Goal: Transaction & Acquisition: Purchase product/service

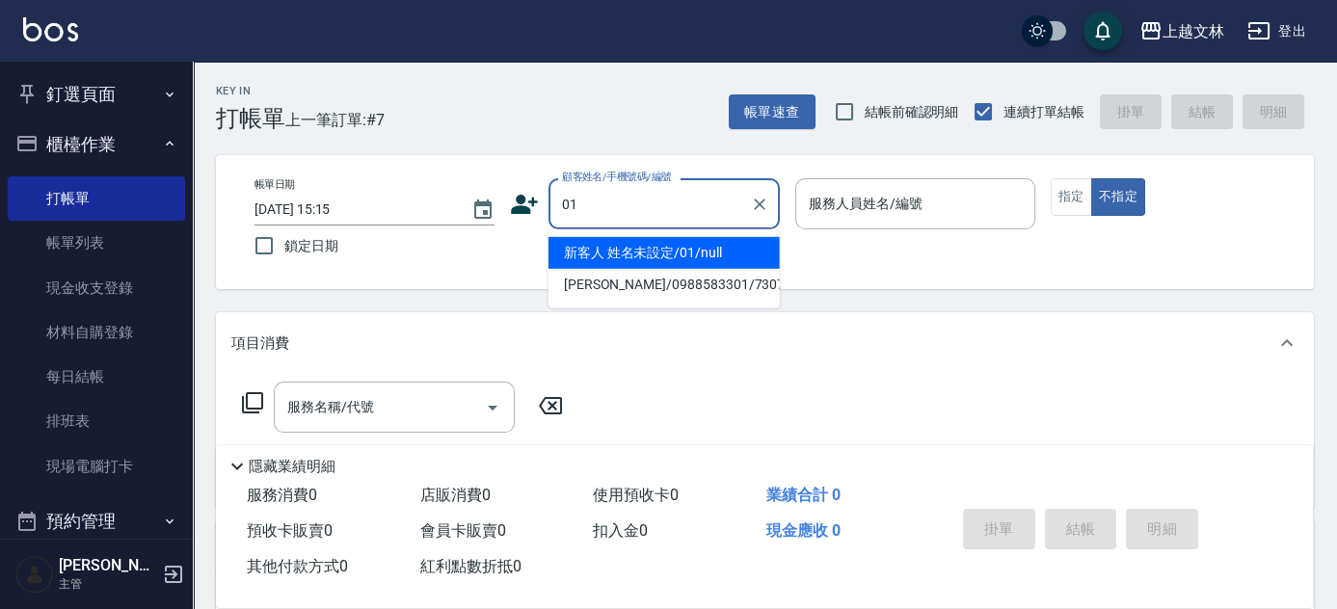
type input "新客人 姓名未設定/01/null"
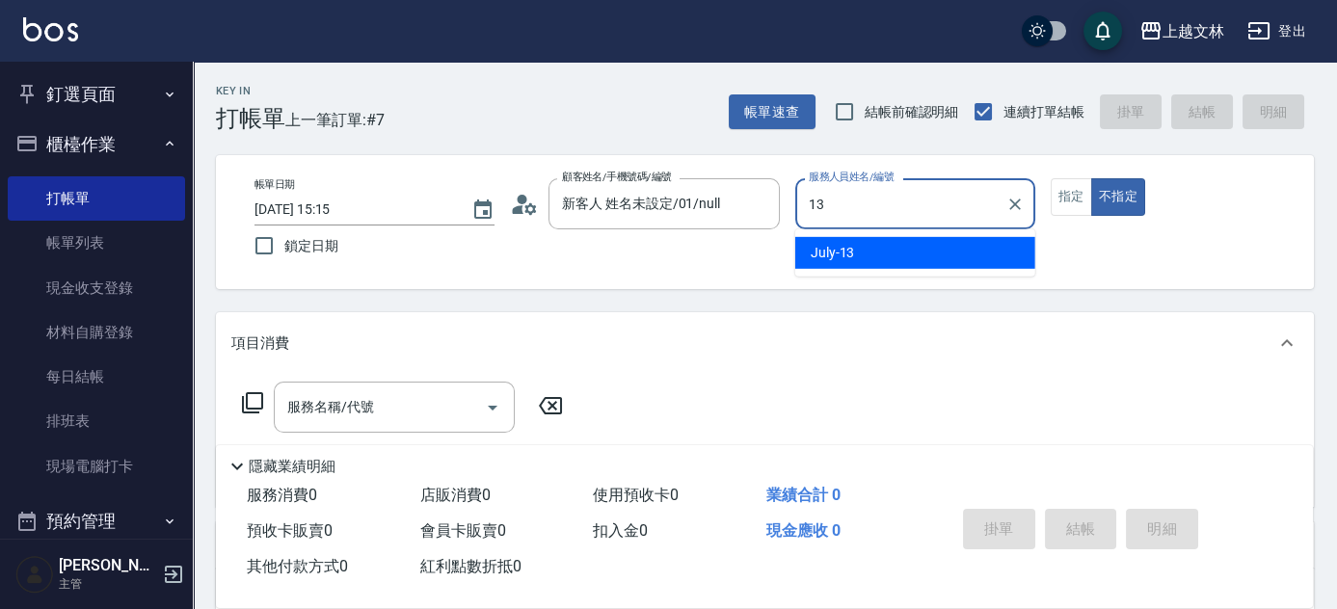
type input "July-13"
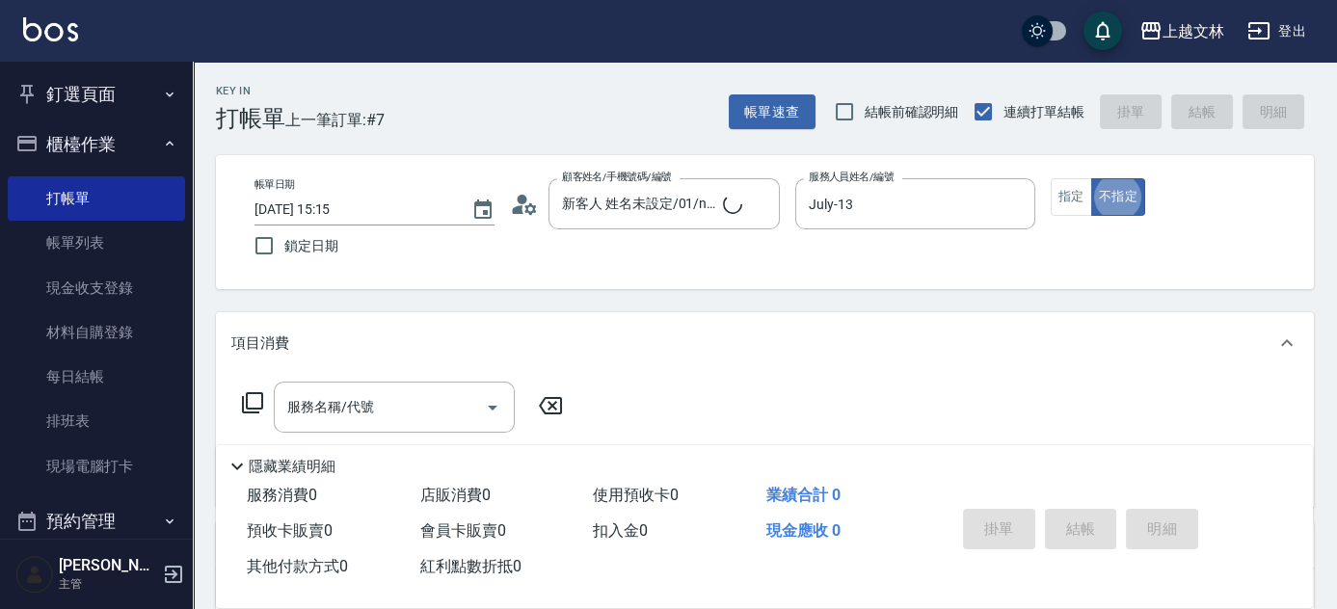
type button "false"
click at [334, 411] on div "服務名稱/代號 服務名稱/代號" at bounding box center [394, 407] width 241 height 51
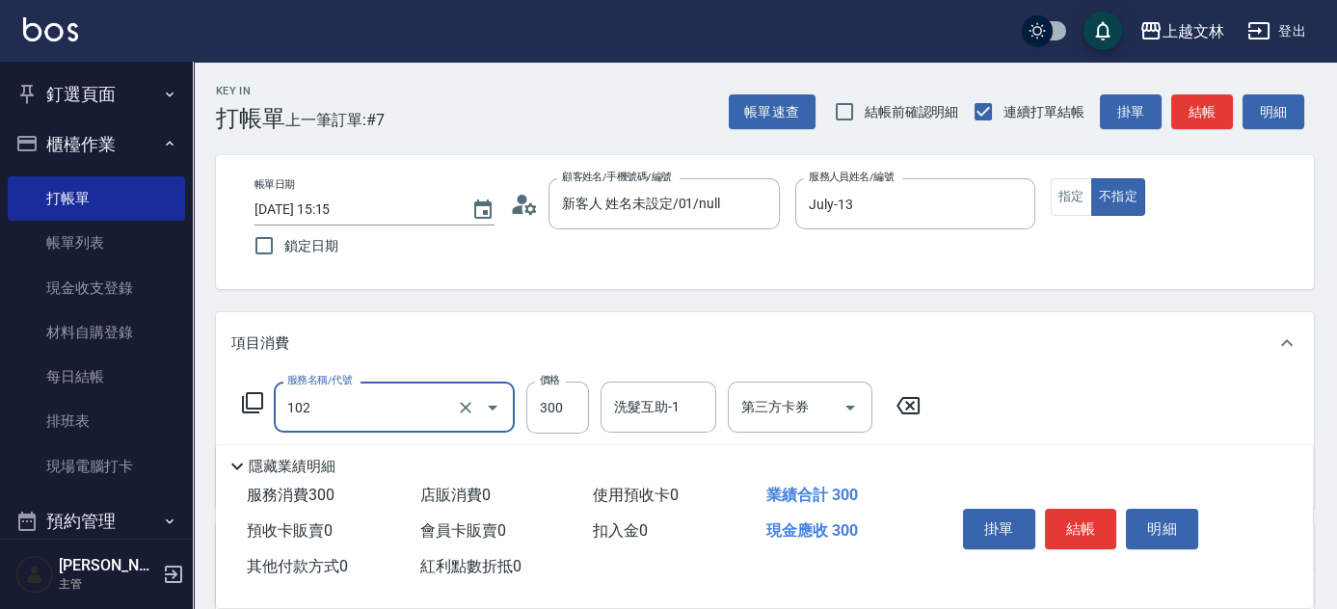
type input "精油洗髮(102)"
click at [1087, 513] on button "結帳" at bounding box center [1081, 529] width 72 height 40
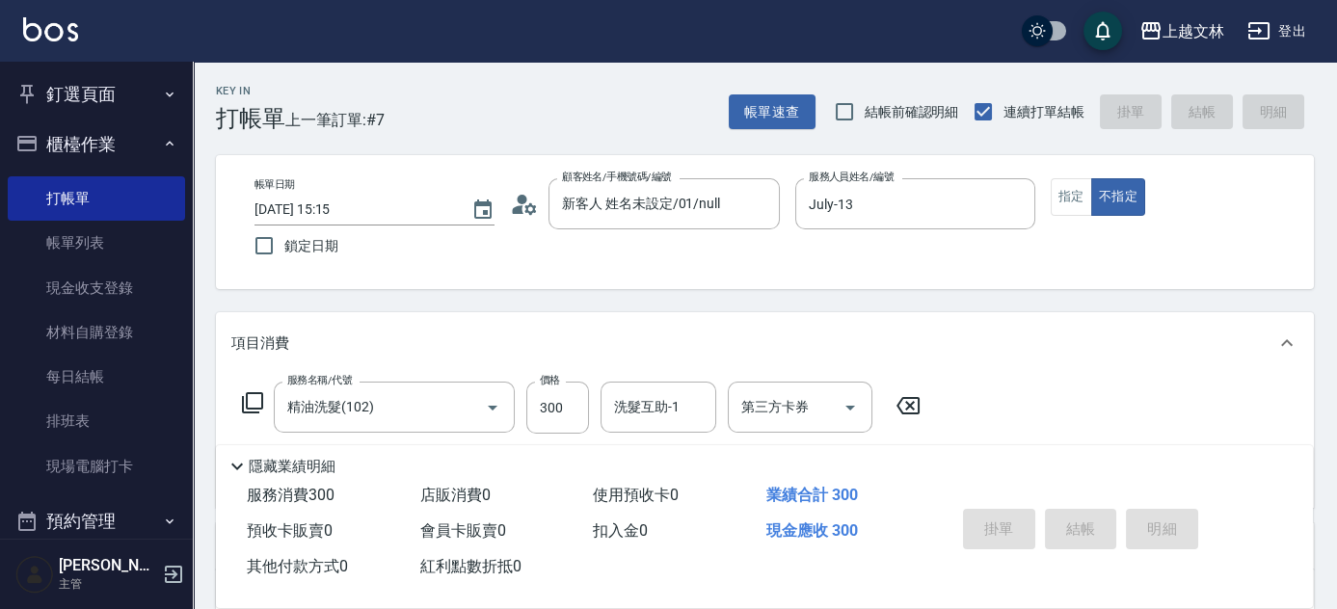
type input "[DATE] 15:49"
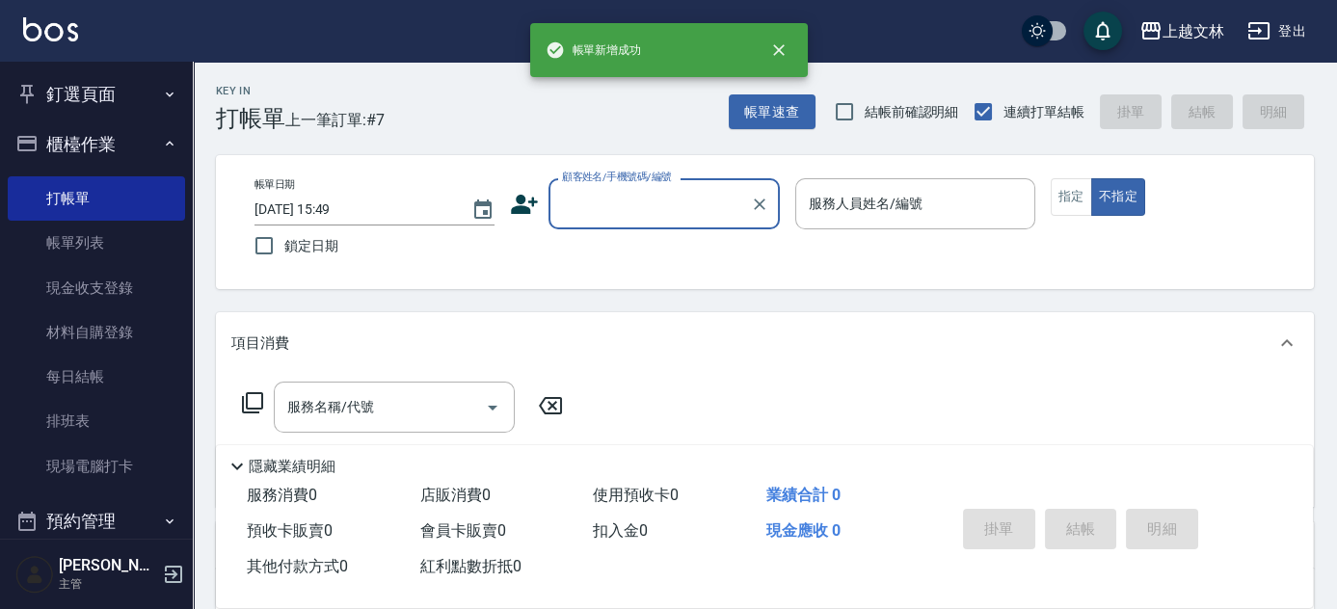
click at [32, 146] on icon "button" at bounding box center [26, 143] width 23 height 23
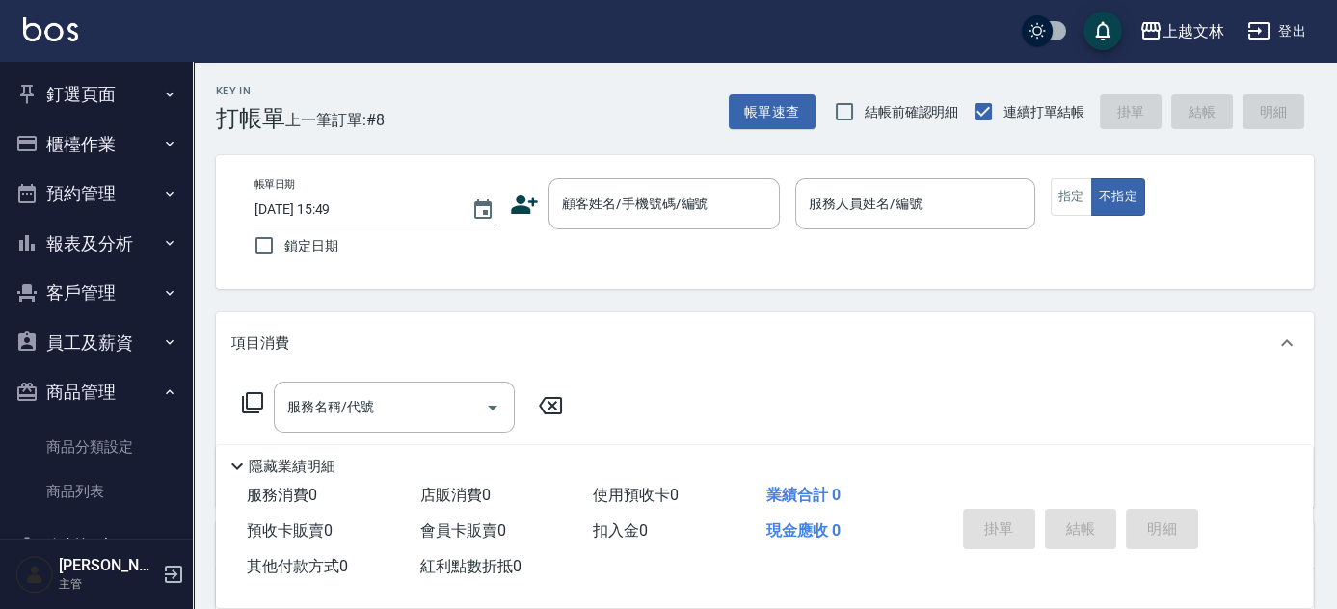
click at [170, 260] on button "報表及分析" at bounding box center [96, 244] width 177 height 50
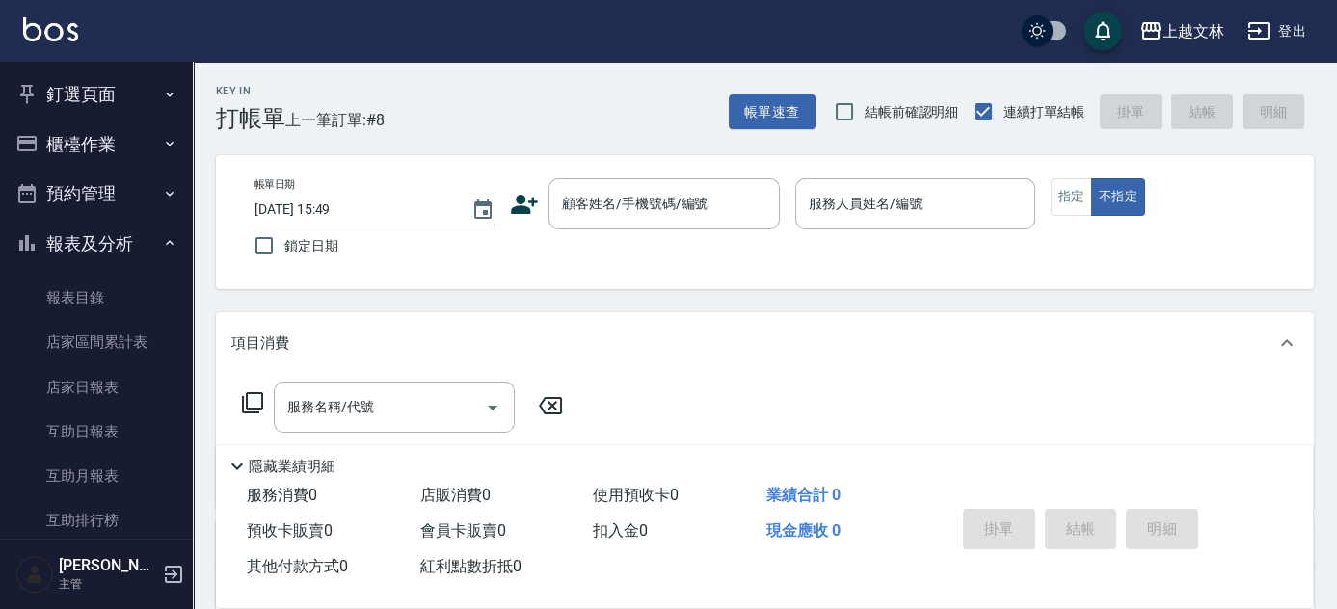
scroll to position [418, 0]
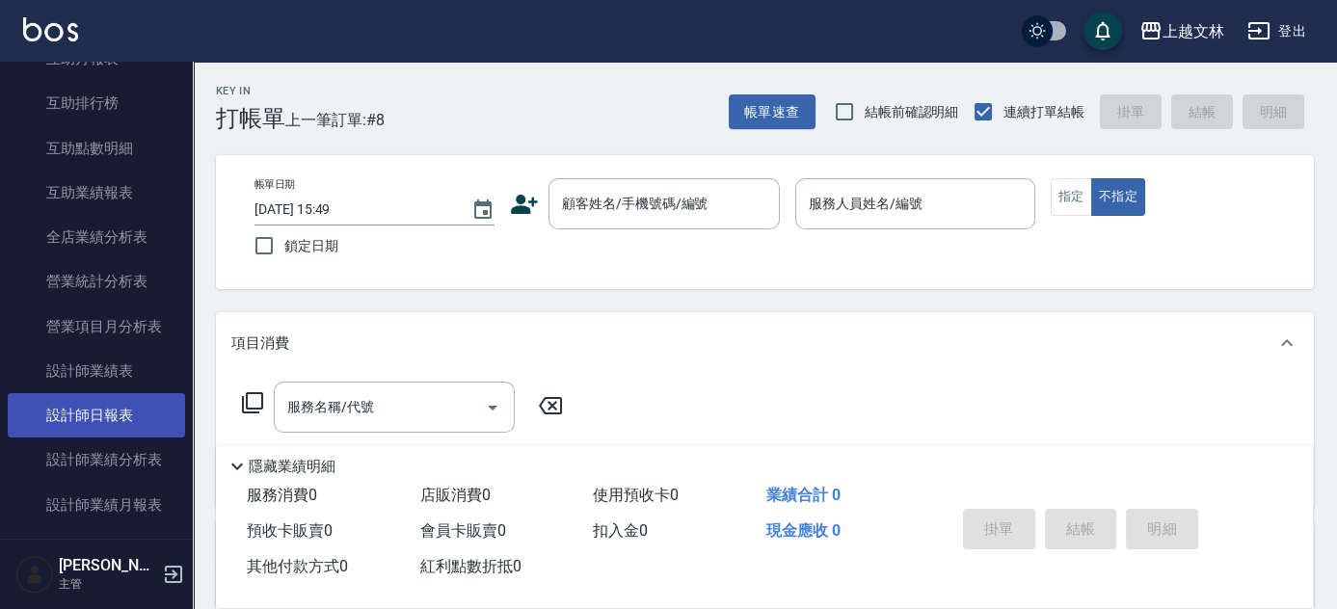
click at [143, 393] on link "設計師日報表" at bounding box center [96, 415] width 177 height 44
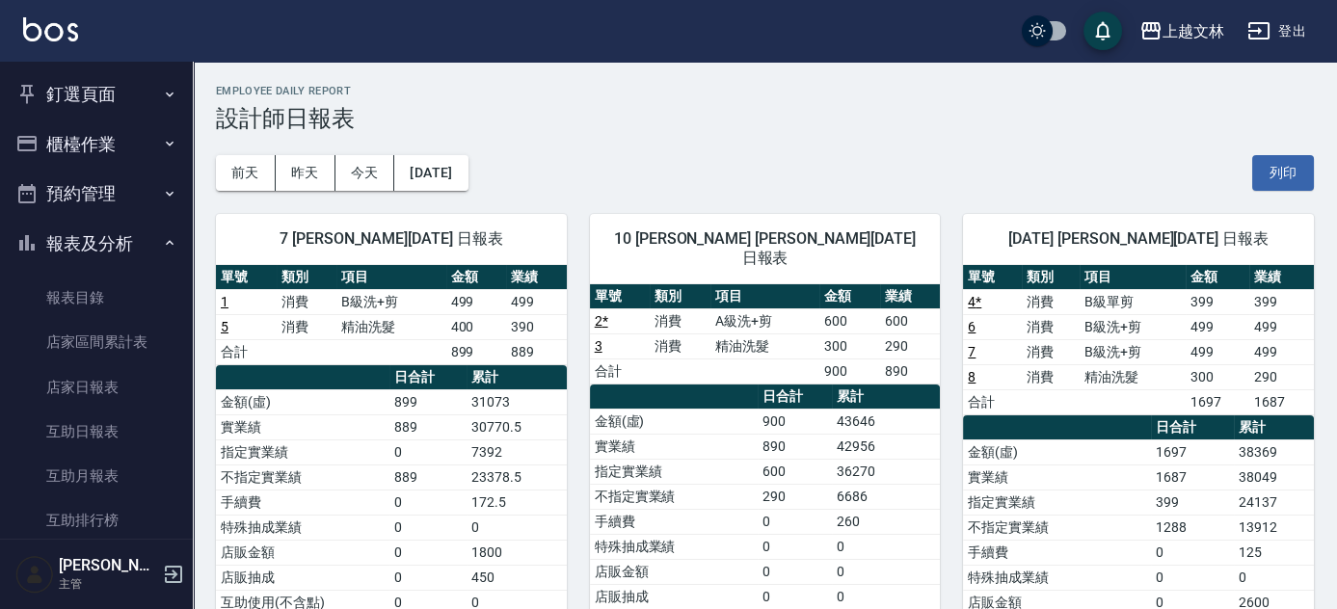
click at [142, 150] on button "櫃檯作業" at bounding box center [96, 145] width 177 height 50
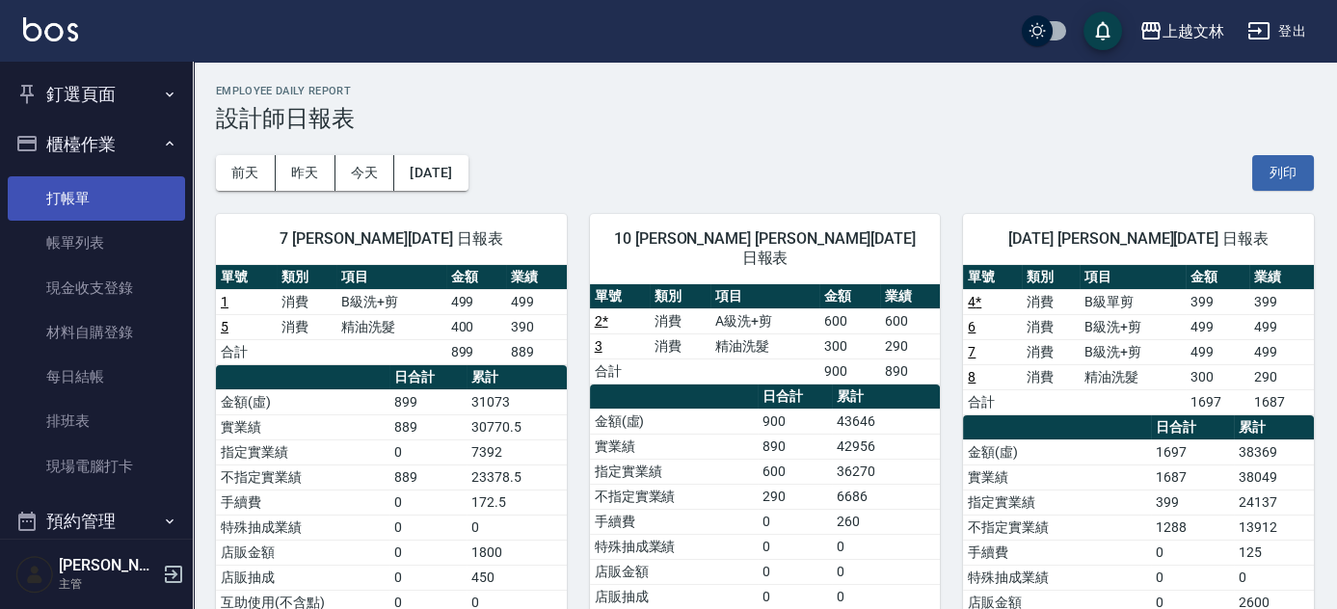
click at [161, 208] on link "打帳單" at bounding box center [96, 198] width 177 height 44
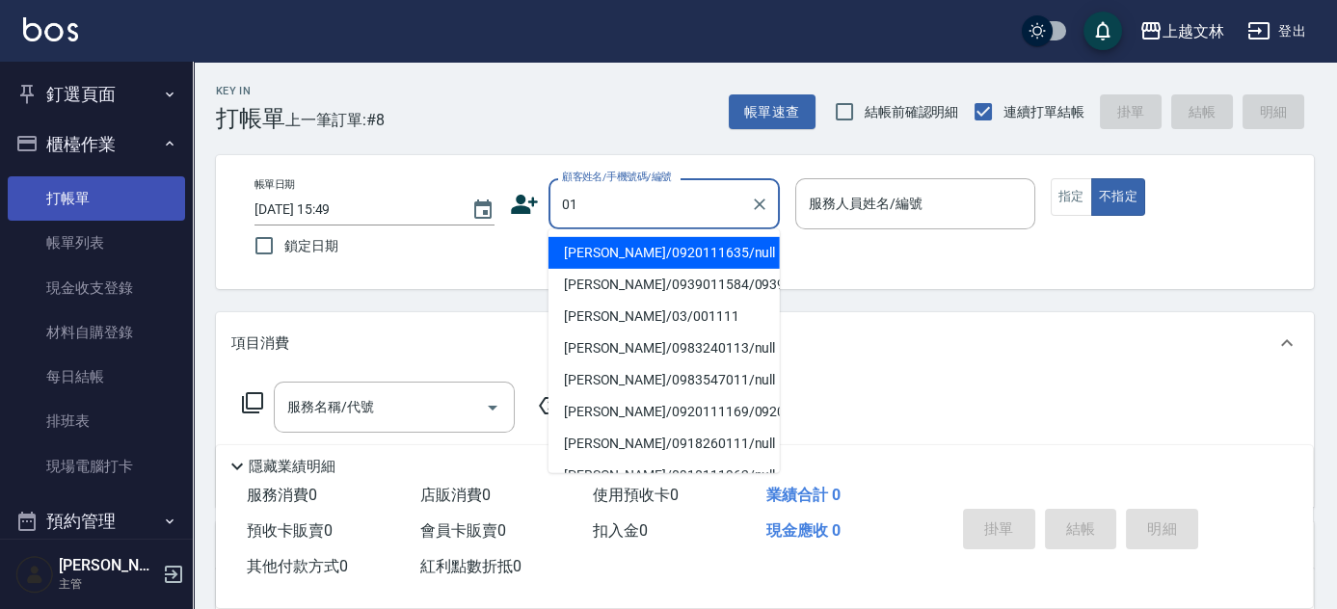
type input "[PERSON_NAME]/0920111635/null"
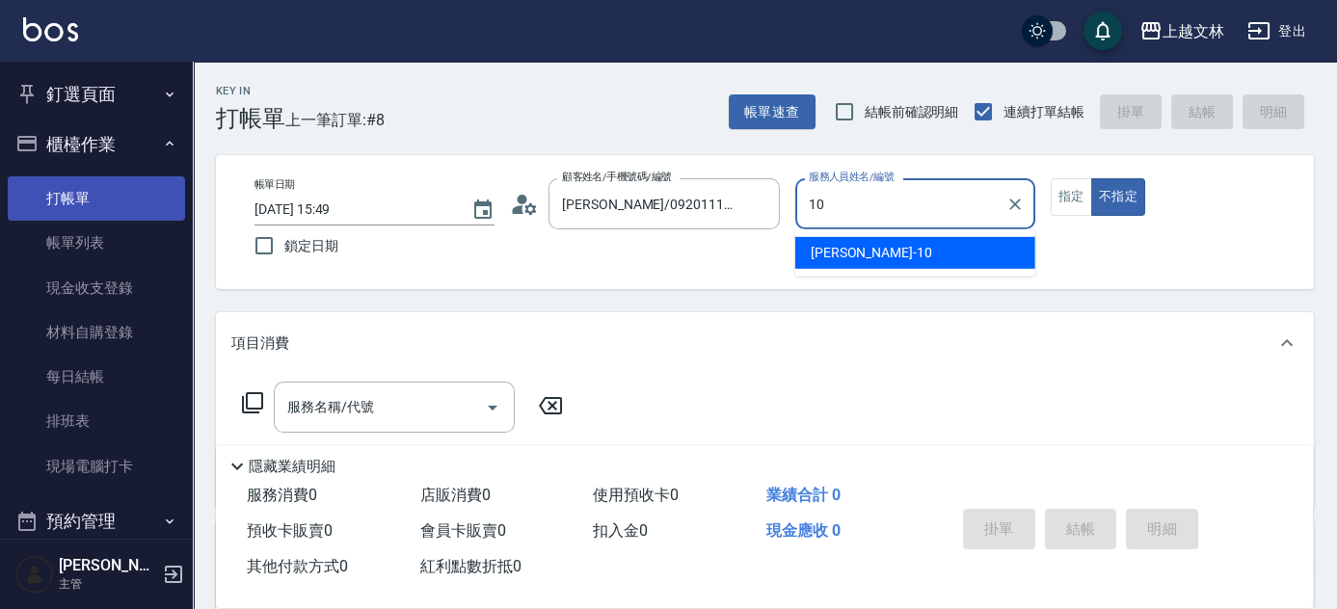
type input "10"
type button "false"
type input "[PERSON_NAME]-10"
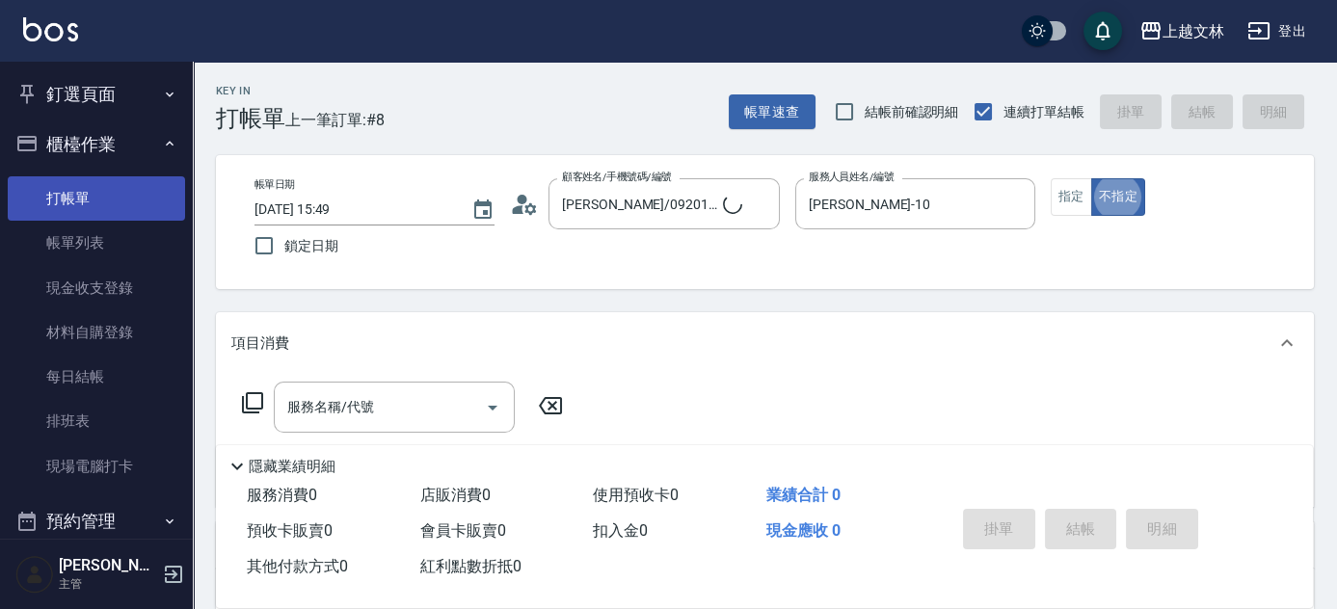
type input "新客人 姓名未設定/01/null"
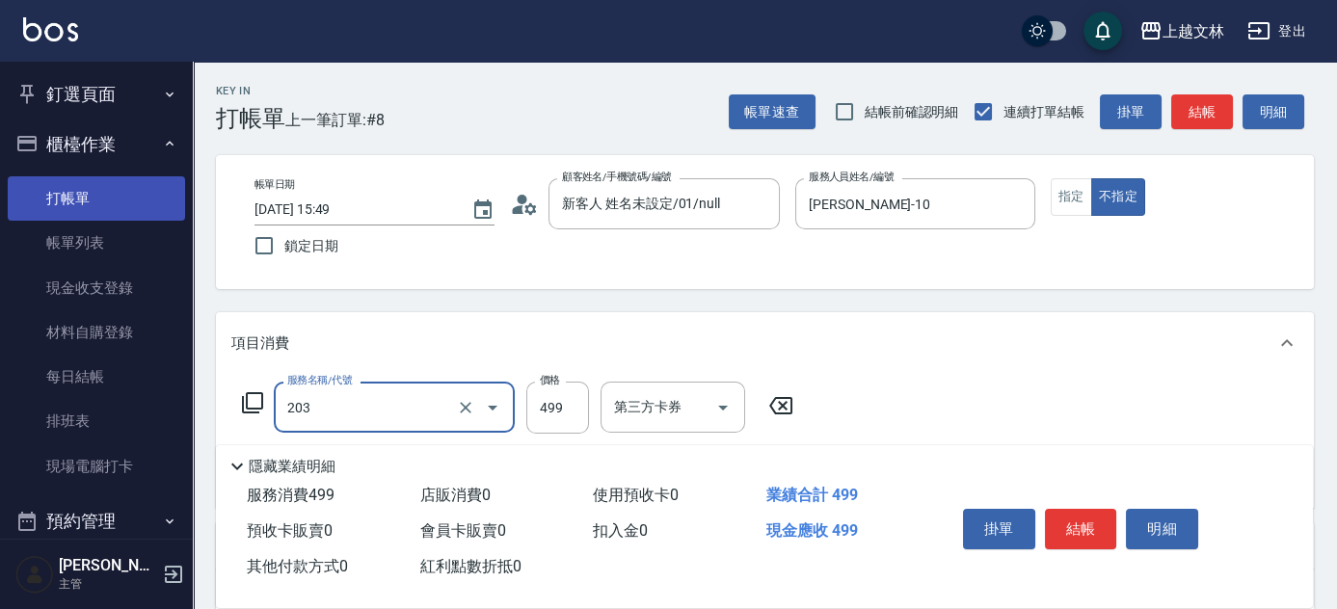
type input "B級洗+剪(203)"
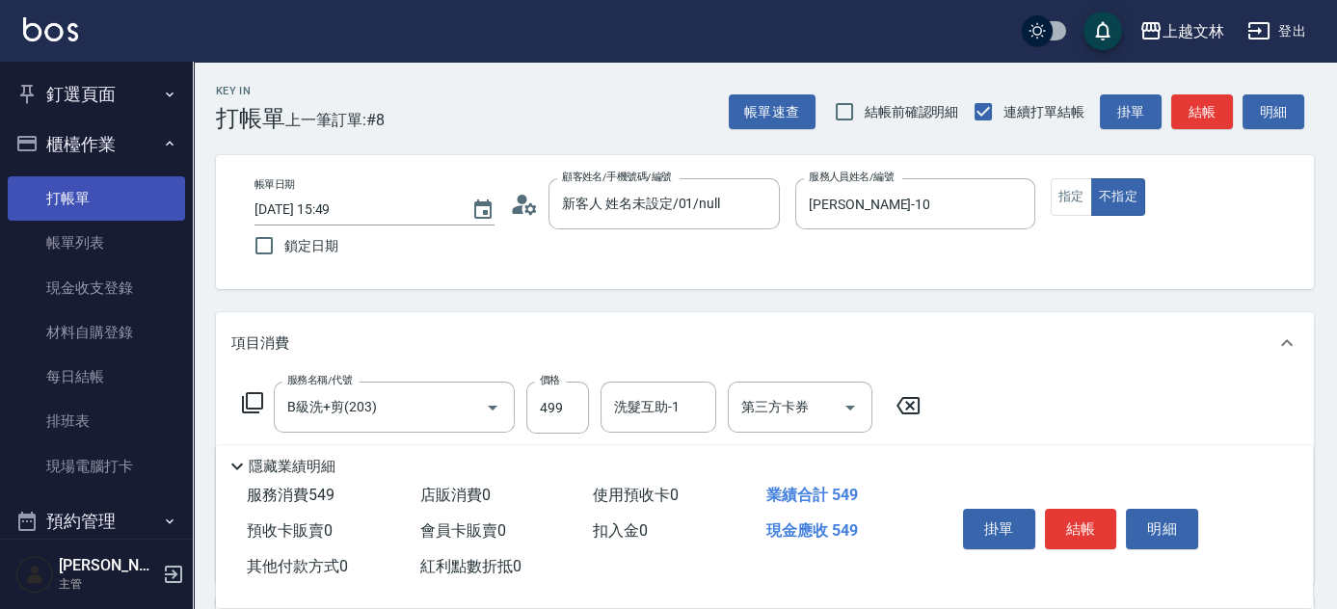
type input "精油(107)"
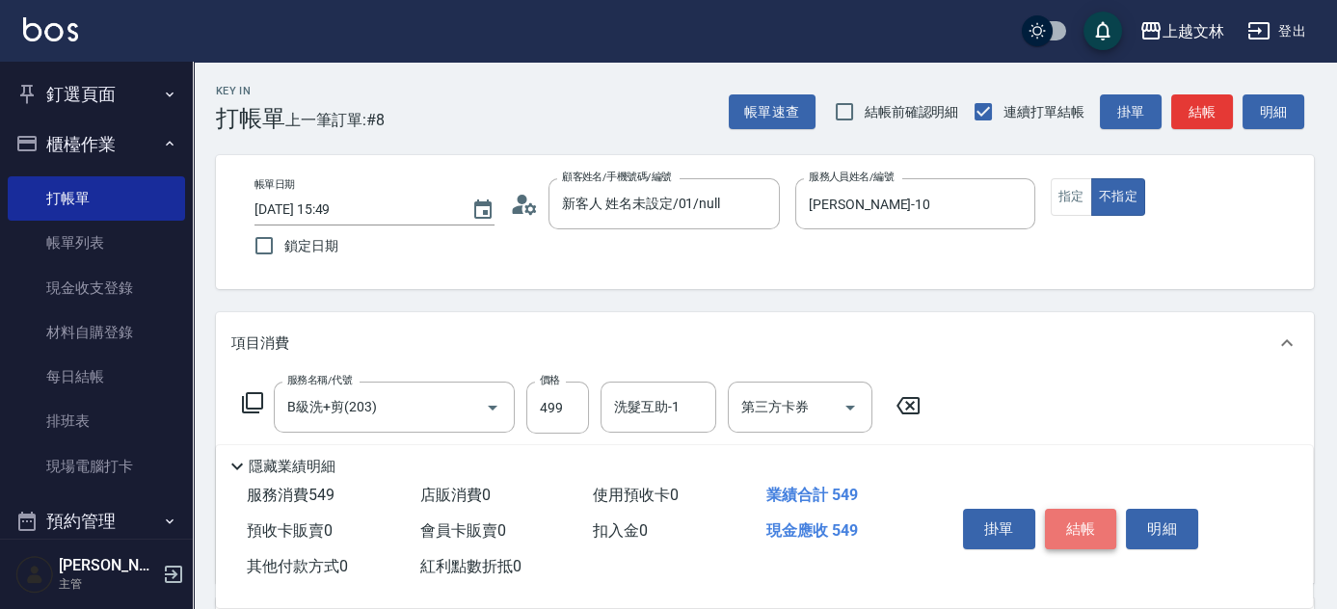
click at [1059, 535] on button "結帳" at bounding box center [1081, 529] width 72 height 40
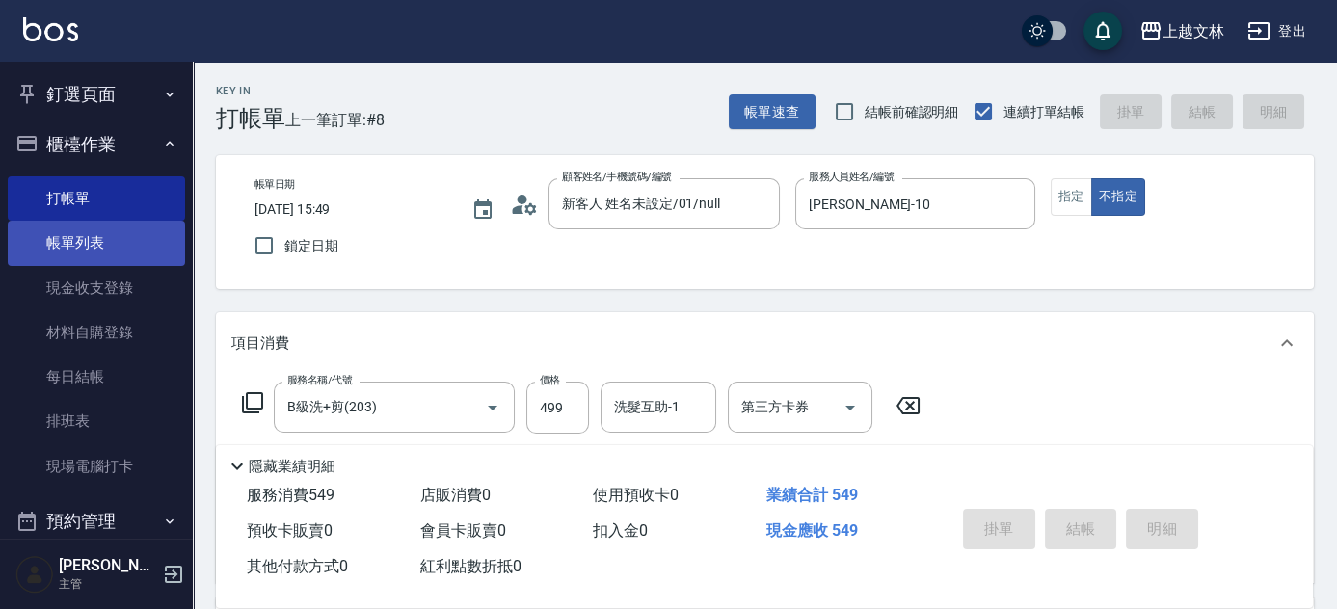
type input "[DATE] 16:02"
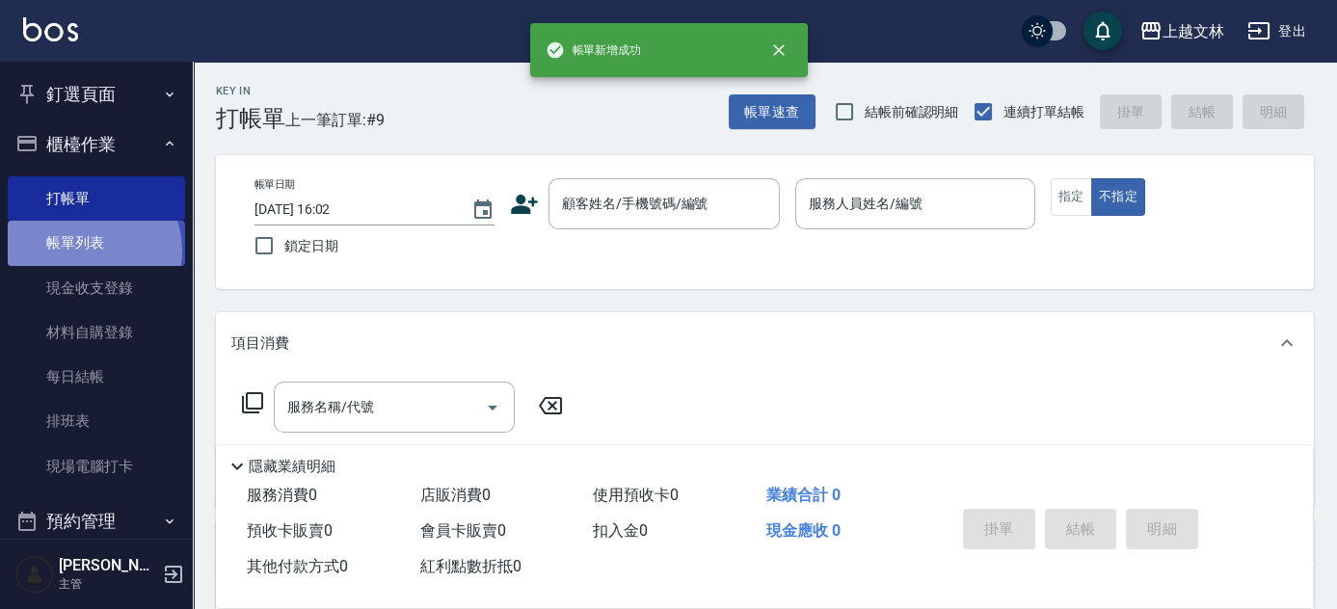
click at [89, 251] on link "帳單列表" at bounding box center [96, 243] width 177 height 44
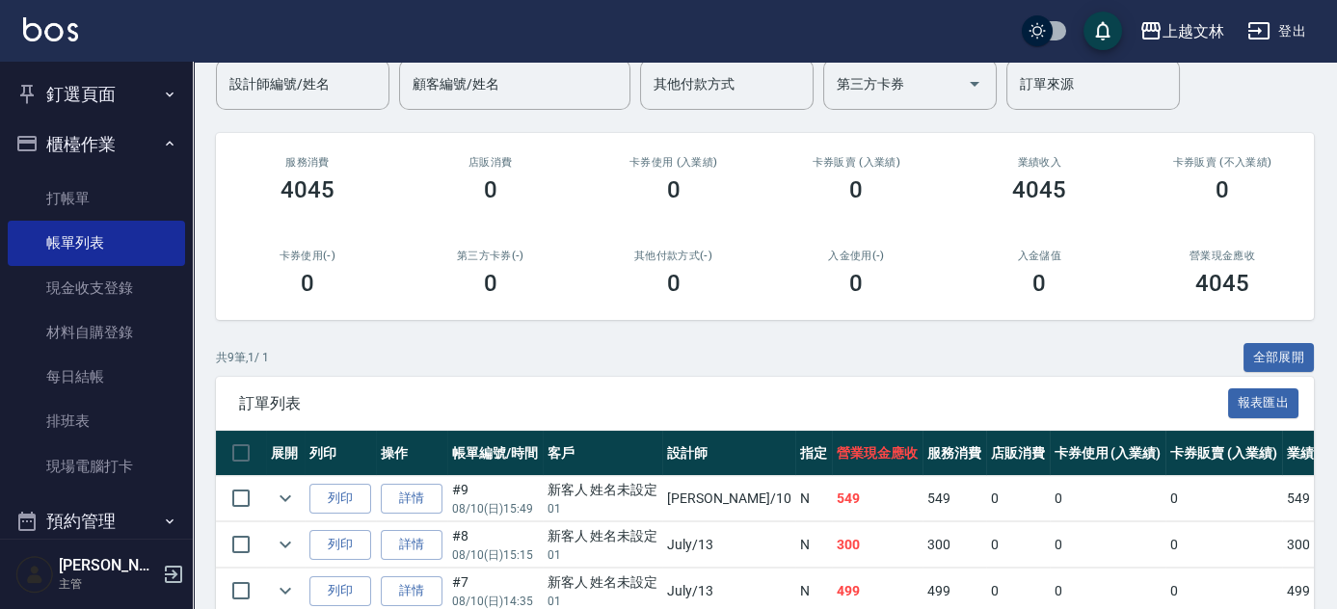
scroll to position [167, 0]
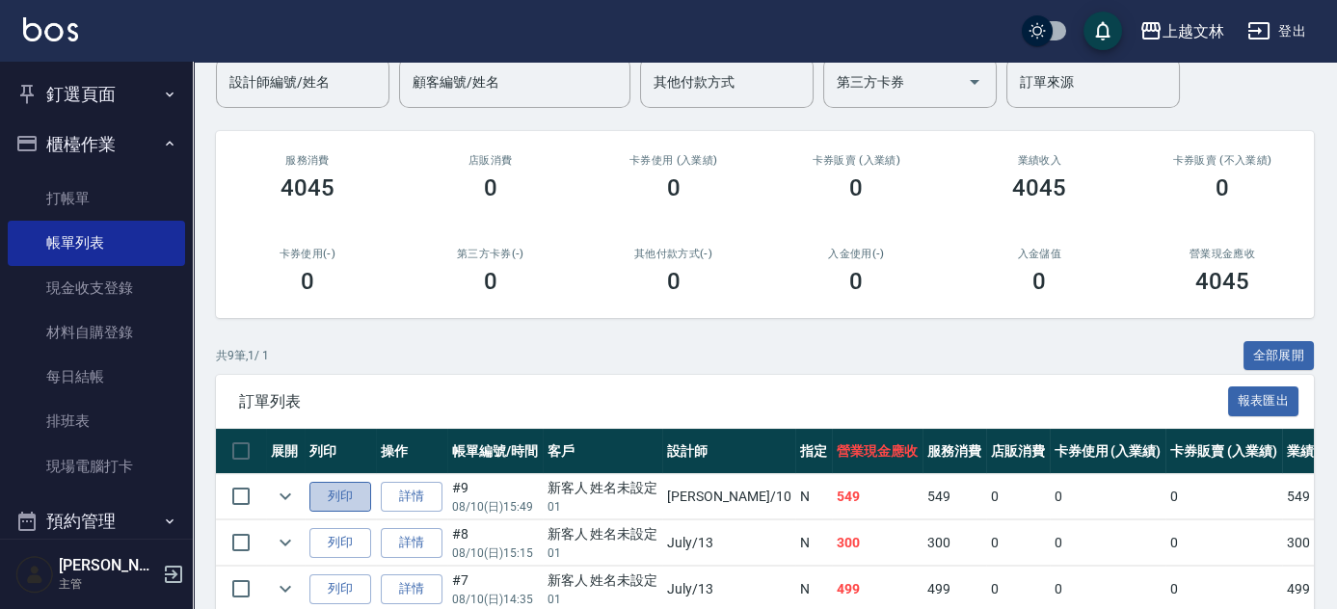
click at [352, 485] on button "列印" at bounding box center [341, 497] width 62 height 30
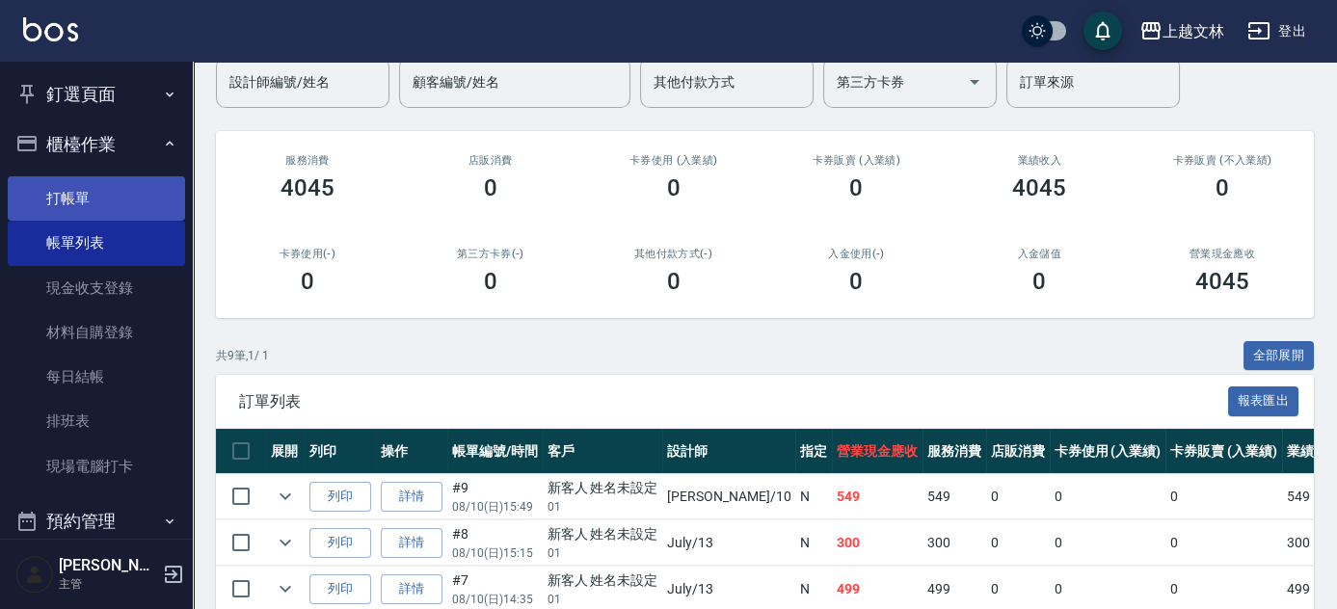
click at [108, 215] on link "打帳單" at bounding box center [96, 198] width 177 height 44
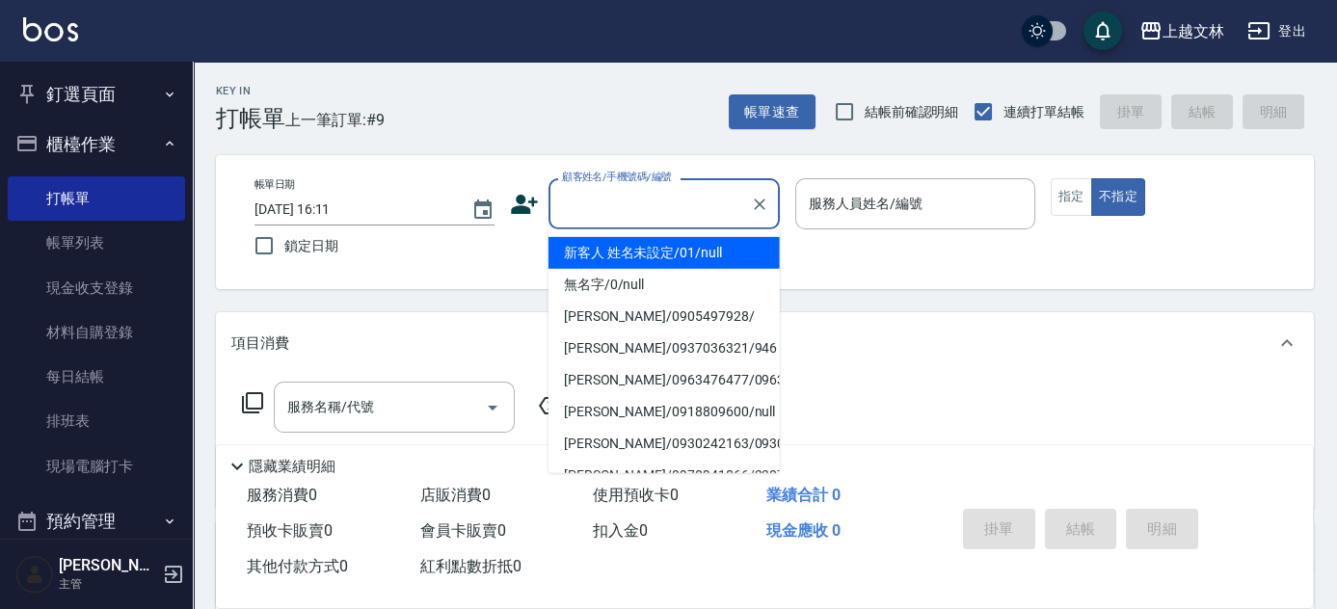
click at [660, 210] on input "顧客姓名/手機號碼/編號" at bounding box center [649, 204] width 185 height 34
click at [671, 266] on li "新客人 姓名未設定/01/null" at bounding box center [664, 253] width 231 height 32
type input "新客人 姓名未設定/01/null"
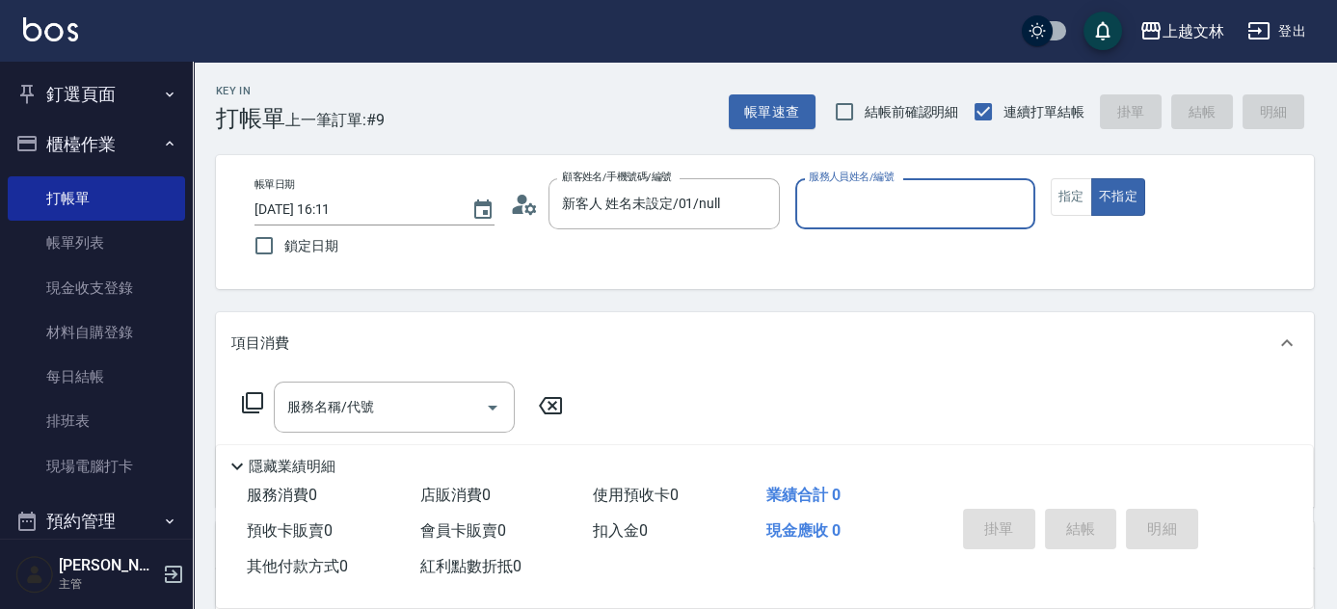
click at [859, 204] on input "服務人員姓名/編號" at bounding box center [915, 204] width 223 height 34
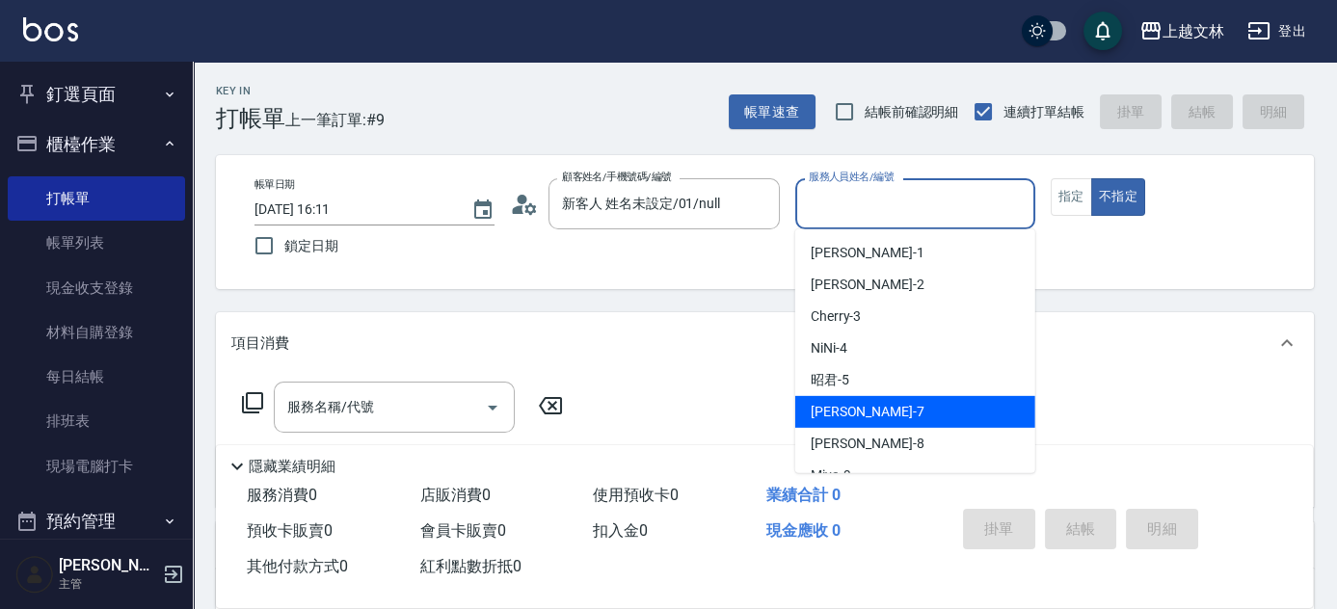
click at [877, 414] on div "Tiffany -7" at bounding box center [915, 412] width 240 height 32
type input "Tiffany-7"
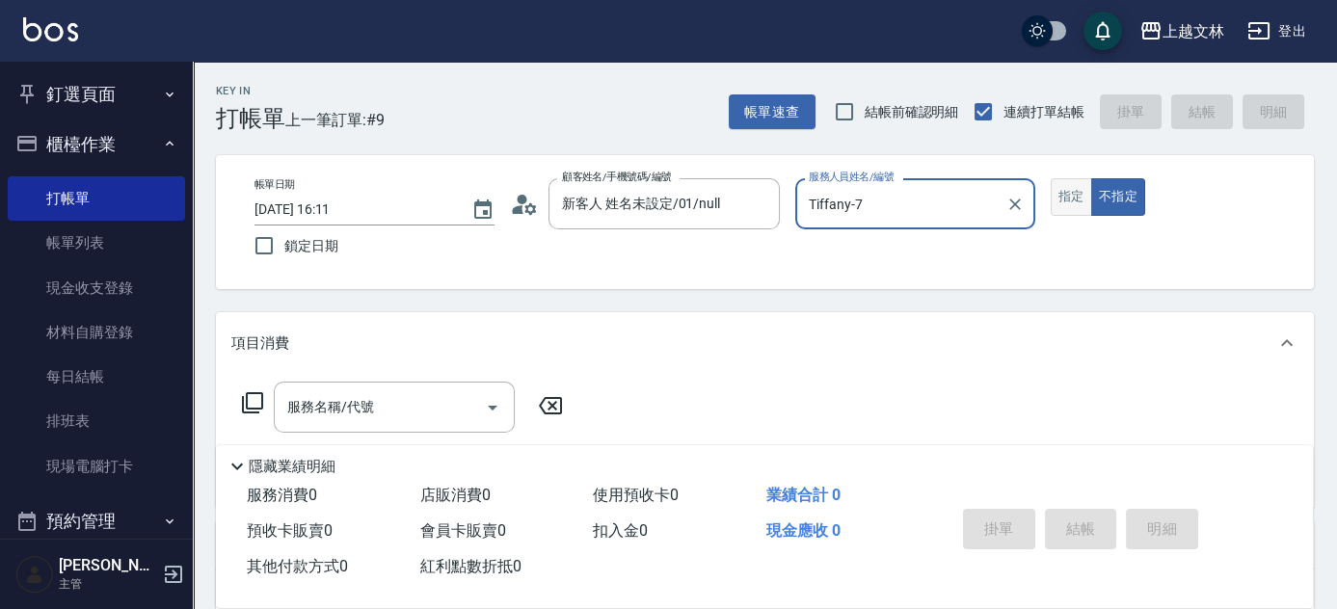
click at [1087, 201] on button "指定" at bounding box center [1071, 197] width 41 height 38
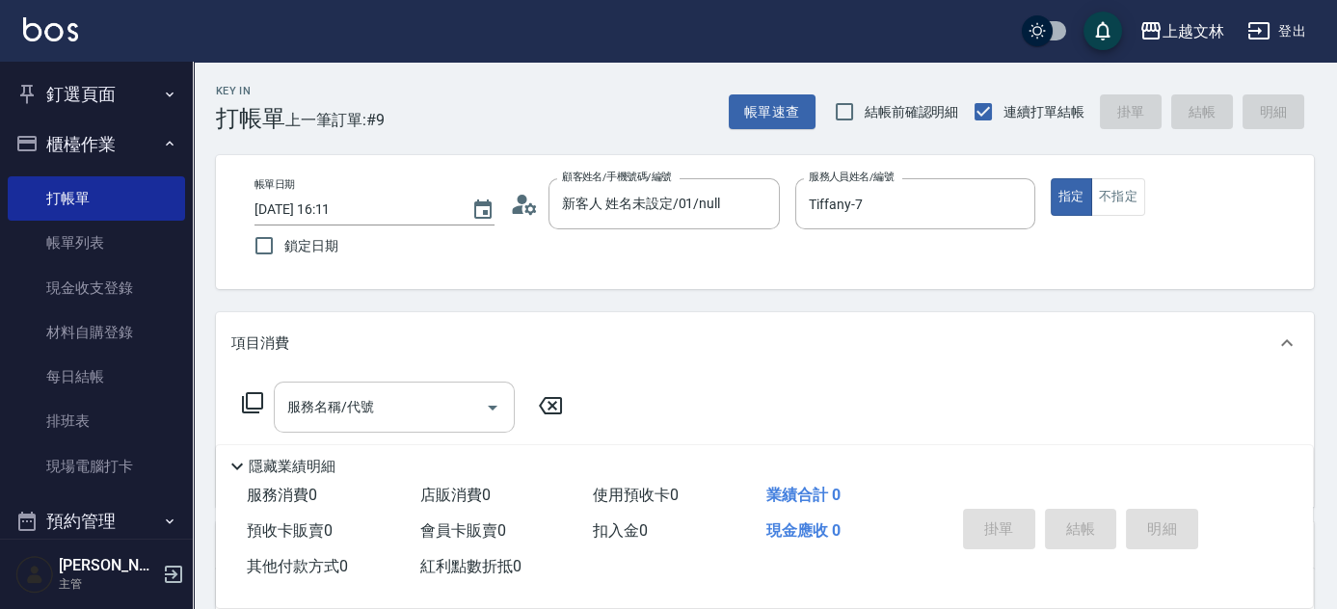
click at [391, 404] on input "服務名稱/代號" at bounding box center [380, 408] width 195 height 34
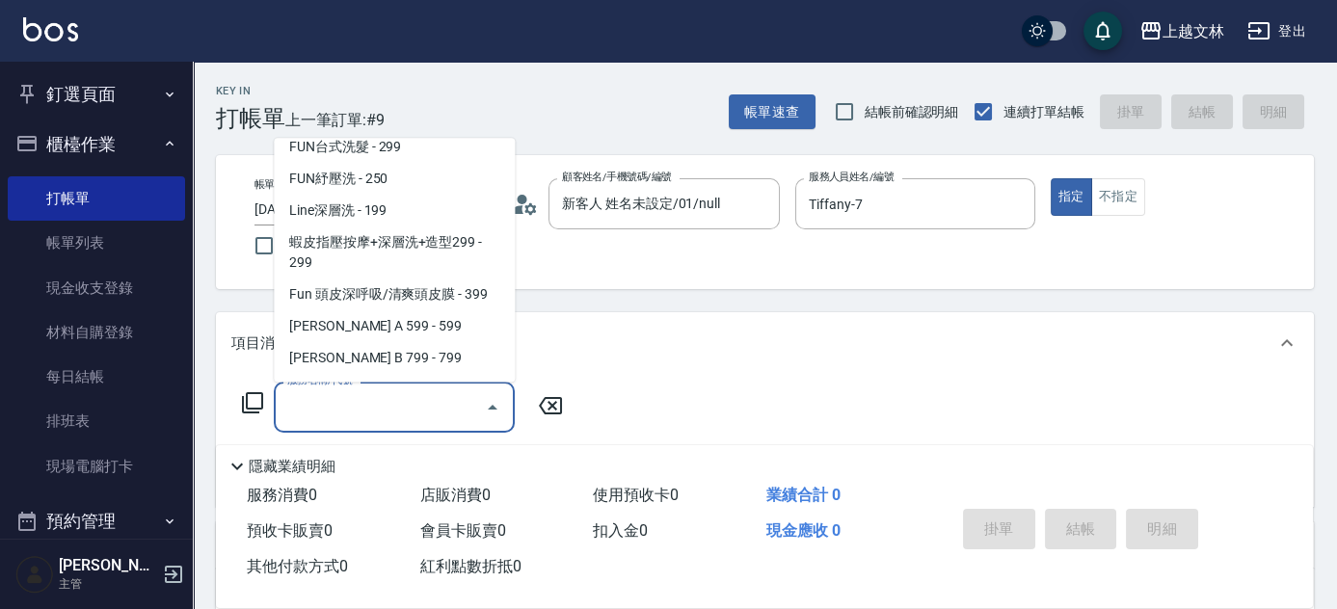
scroll to position [426, 0]
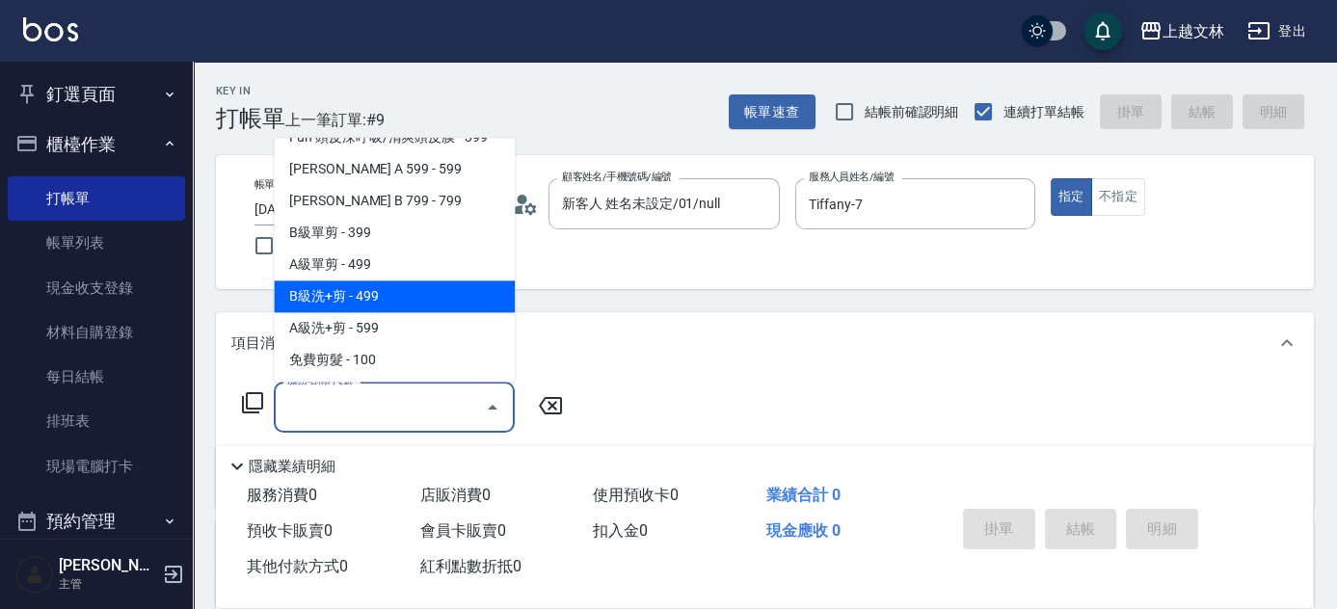
click at [452, 305] on span "B級洗+剪 - 499" at bounding box center [394, 298] width 241 height 32
type input "B級洗+剪(203)"
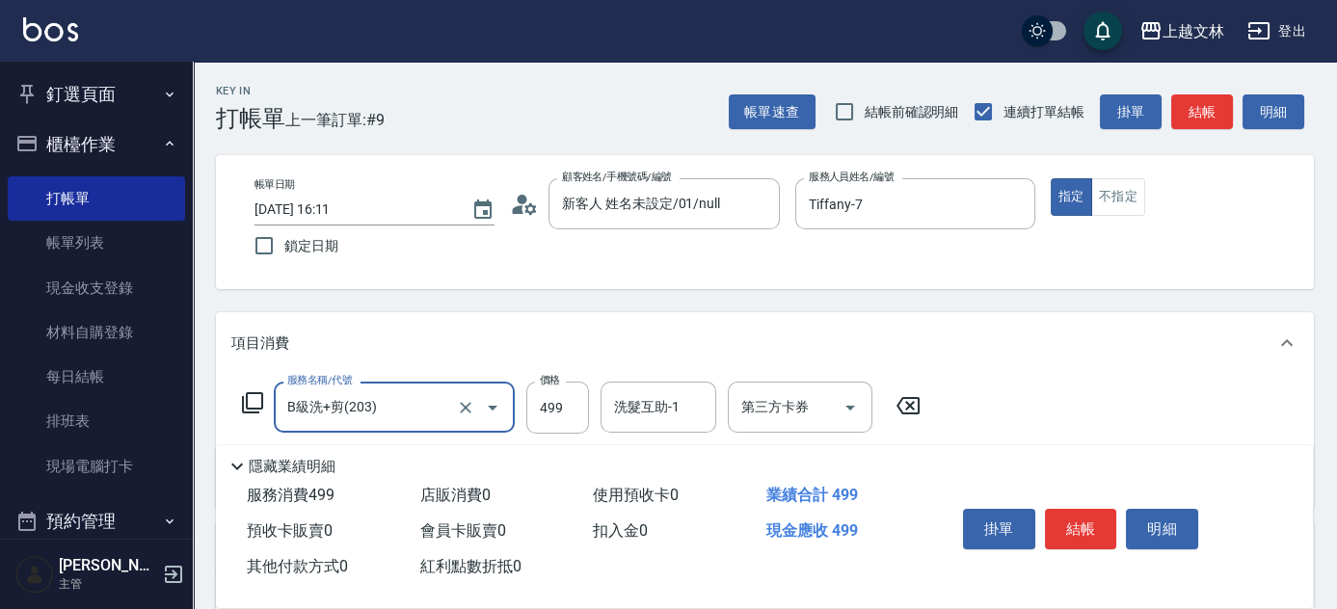
click at [1069, 515] on button "結帳" at bounding box center [1081, 529] width 72 height 40
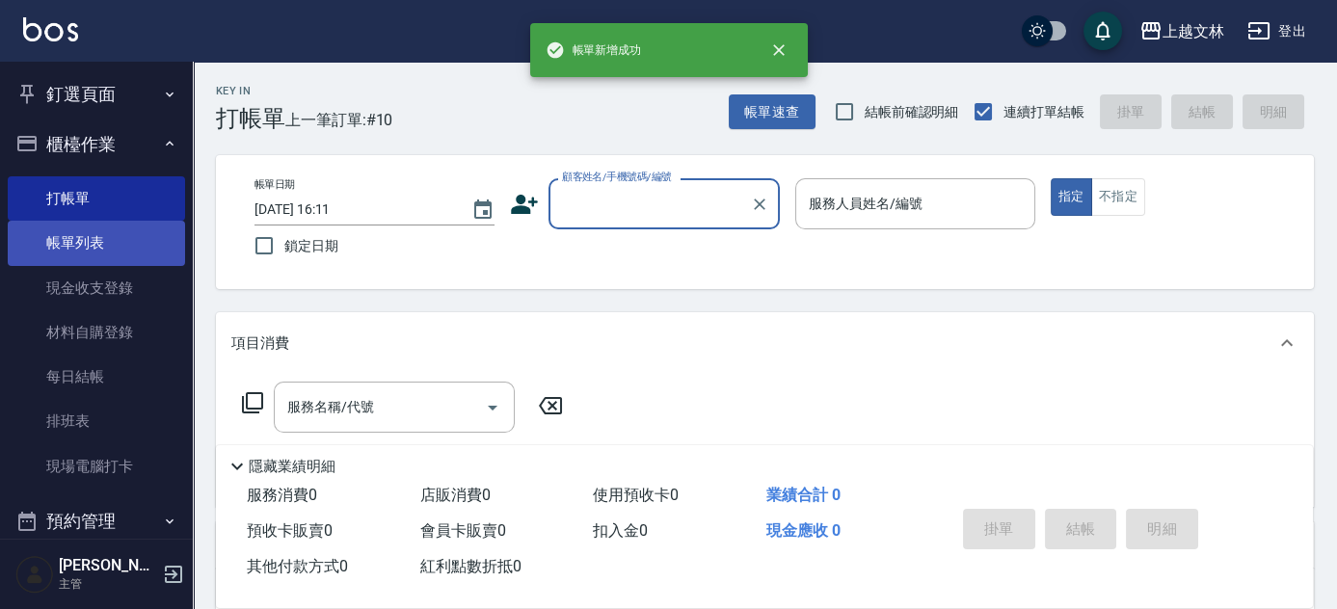
click at [102, 242] on link "帳單列表" at bounding box center [96, 243] width 177 height 44
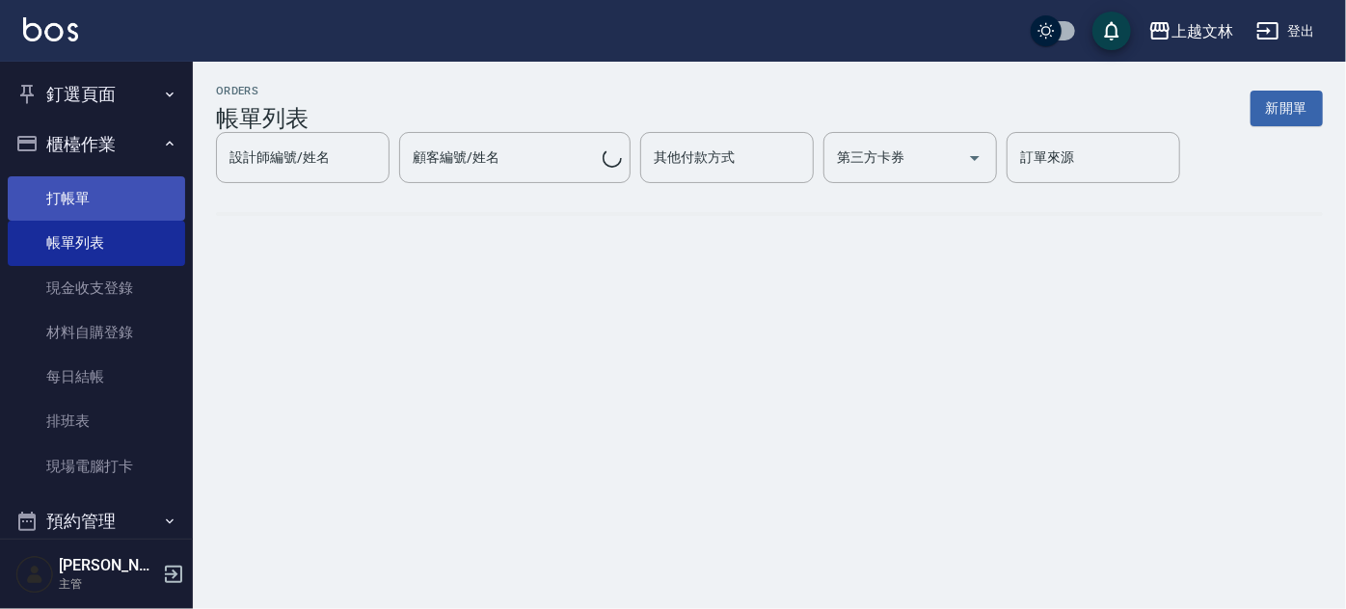
click at [107, 204] on link "打帳單" at bounding box center [96, 198] width 177 height 44
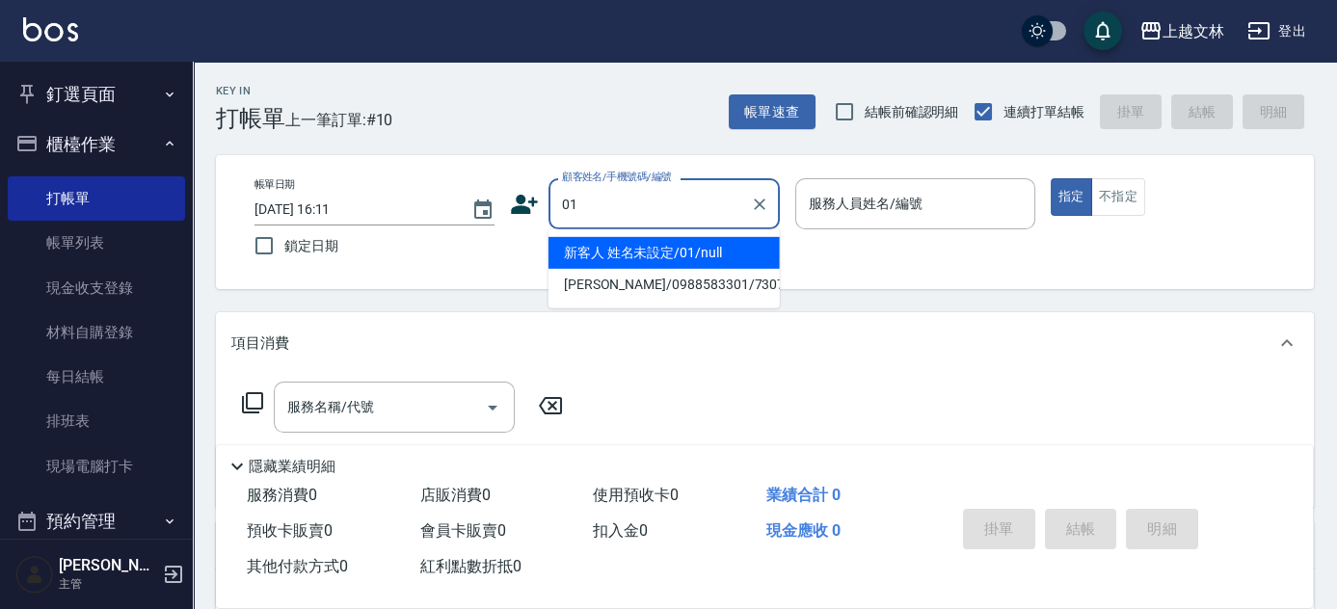
type input "新客人 姓名未設定/01/null"
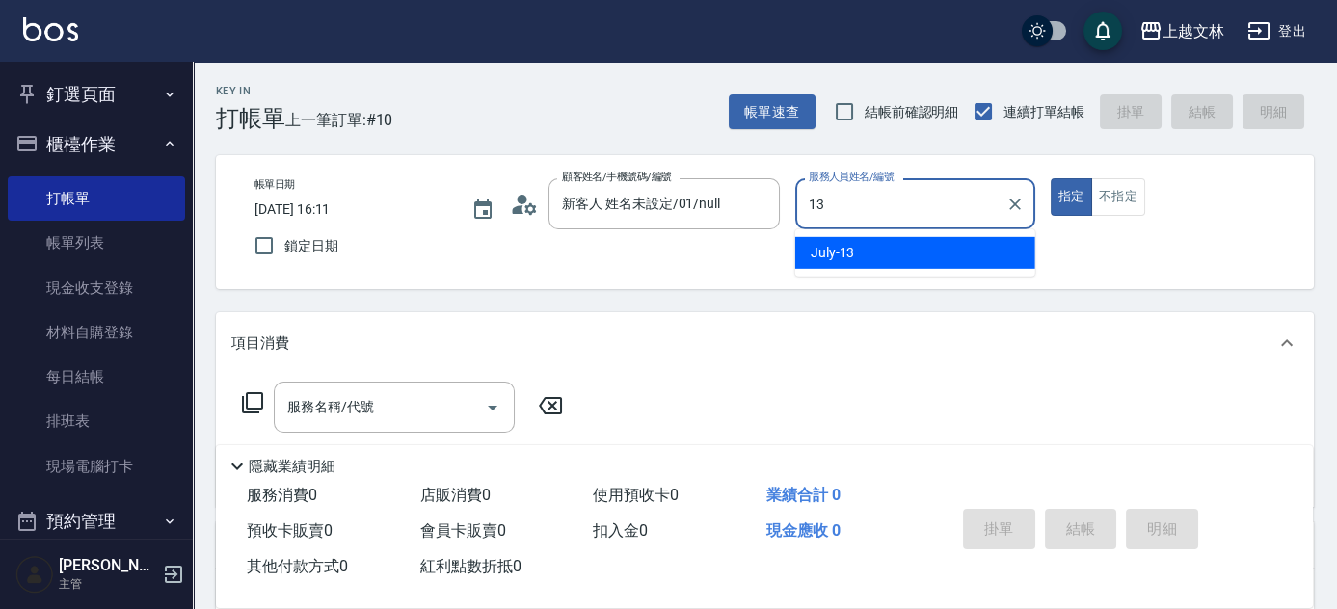
type input "July-13"
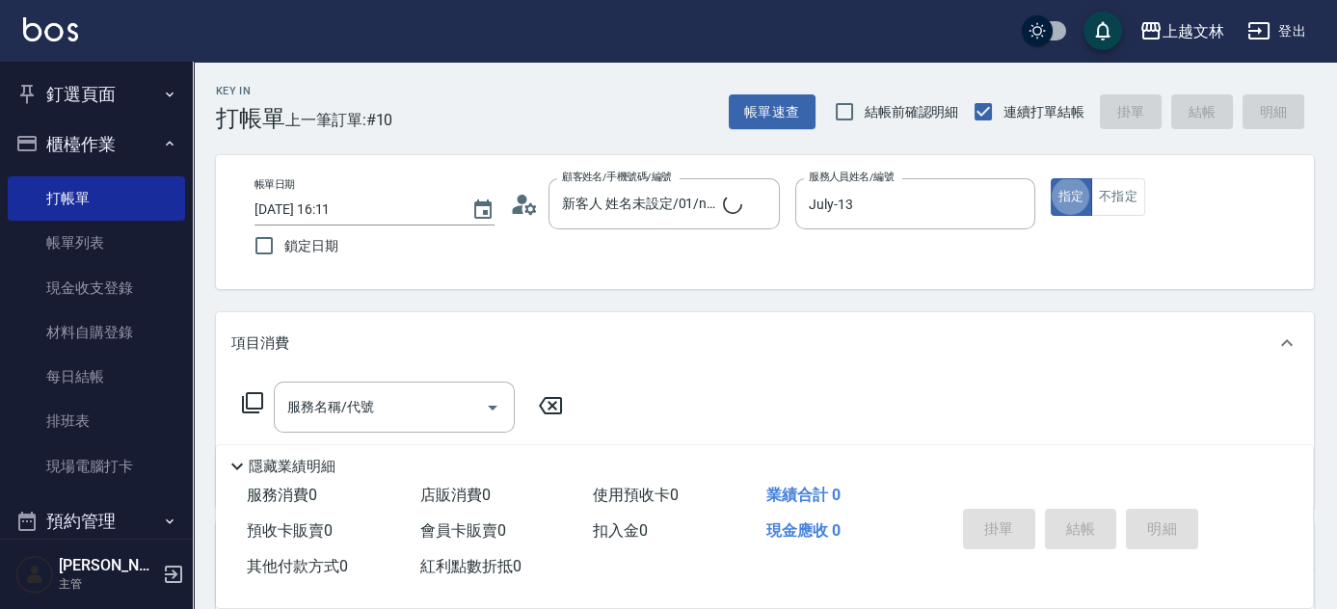
type button "true"
drag, startPoint x: 1126, startPoint y: 176, endPoint x: 1128, endPoint y: 186, distance: 9.8
click at [1128, 185] on div "帳單日期 [DATE] 16:11 鎖定日期 顧客姓名/手機號碼/編號 新客人 姓名未設定/01/null 顧客姓名/手機號碼/編號 服務人員姓名/編號 Ju…" at bounding box center [765, 222] width 1098 height 134
click at [1128, 186] on button "不指定" at bounding box center [1119, 197] width 54 height 38
click at [435, 412] on input "服務名稱/代號" at bounding box center [380, 408] width 195 height 34
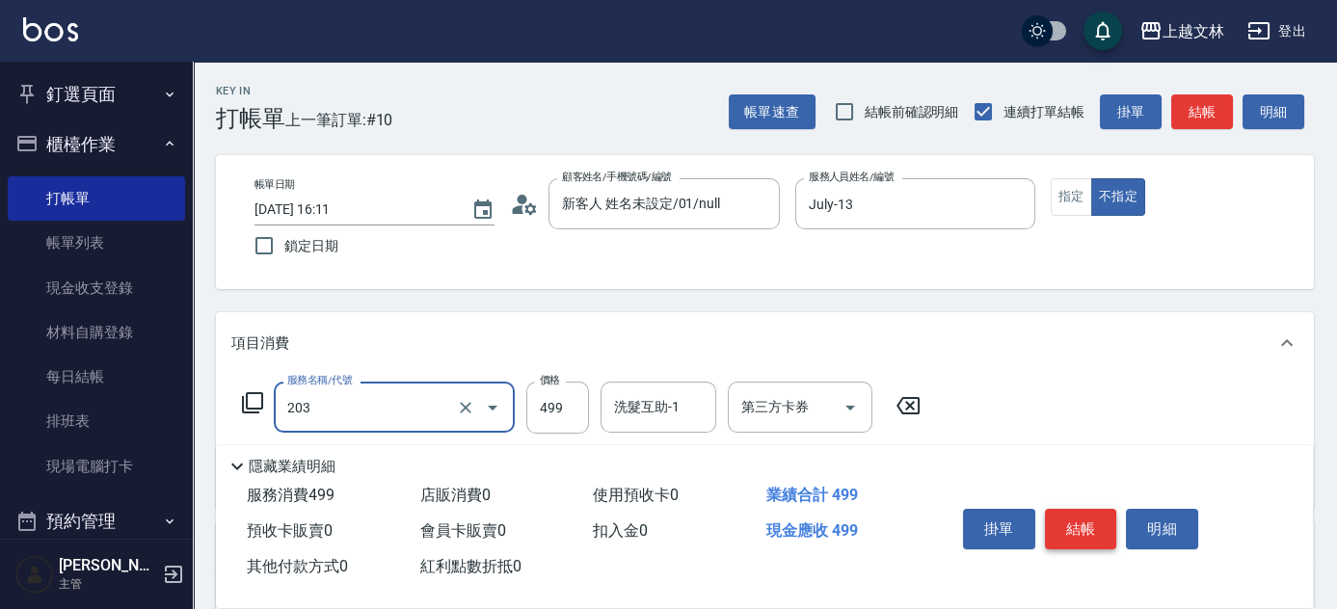
type input "B級洗+剪(203)"
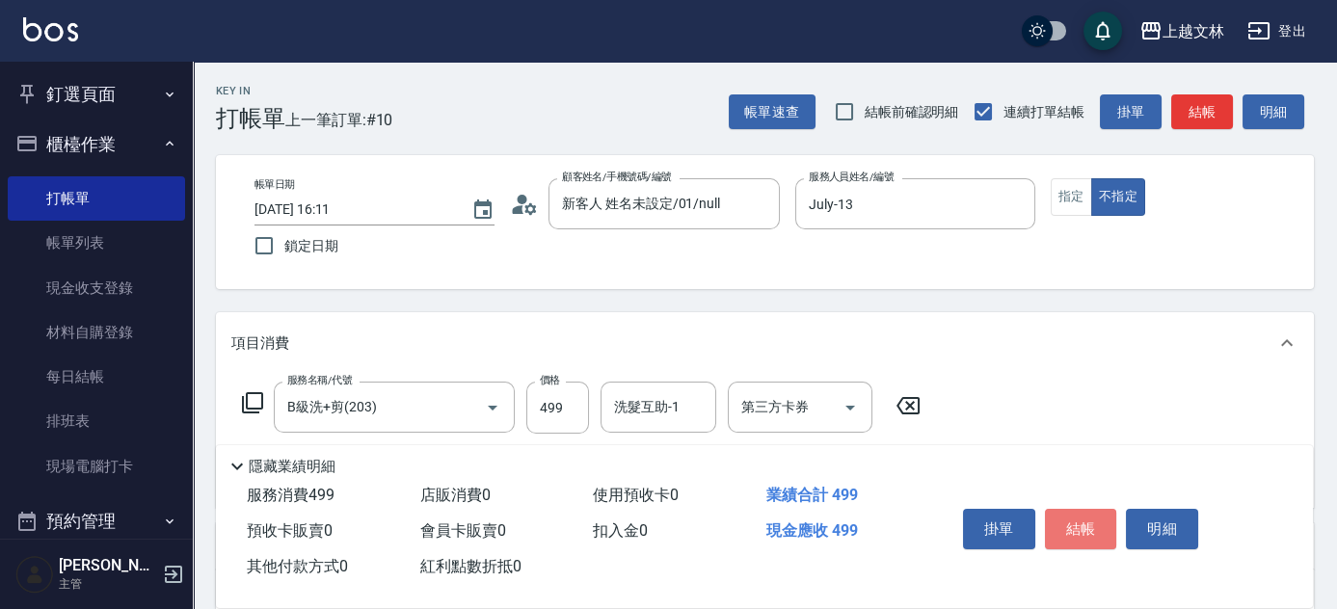
click at [1062, 524] on button "結帳" at bounding box center [1081, 529] width 72 height 40
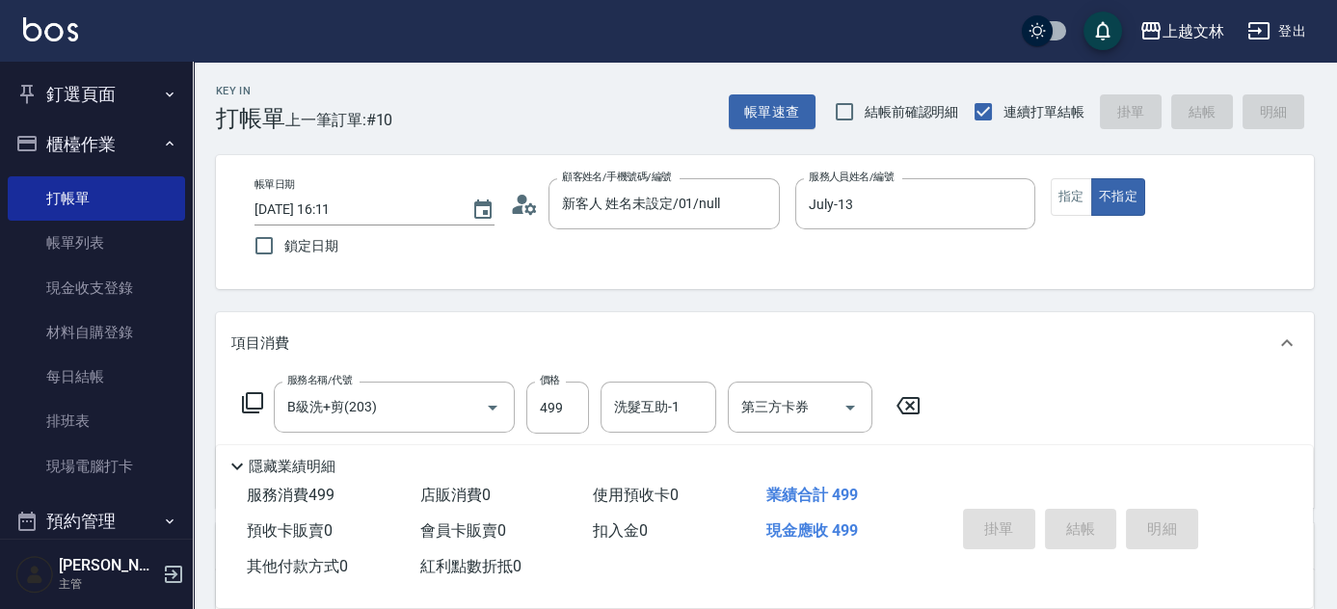
type input "[DATE] 16:32"
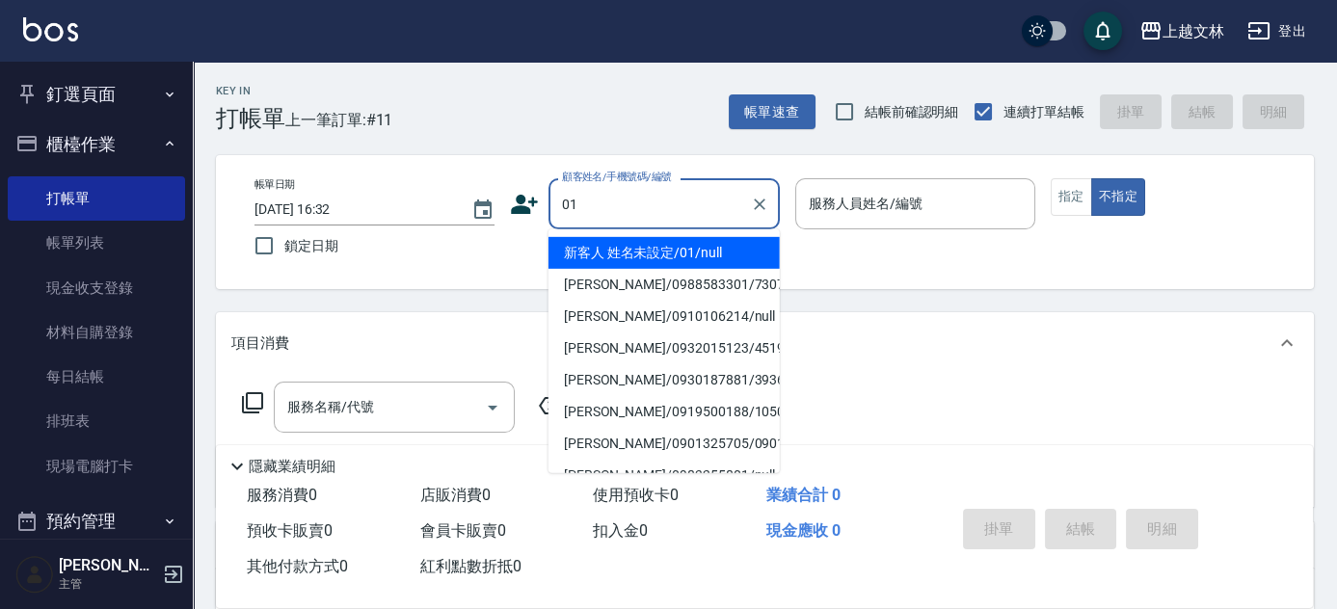
type input "新客人 姓名未設定/01/null"
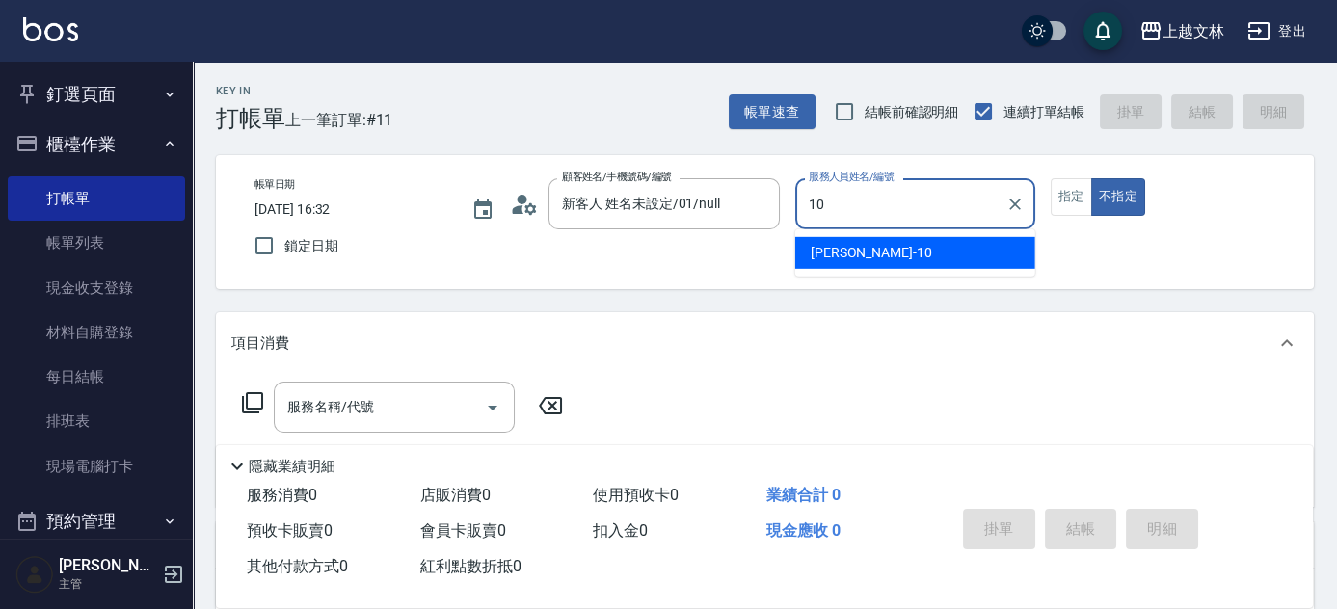
type input "[PERSON_NAME]-10"
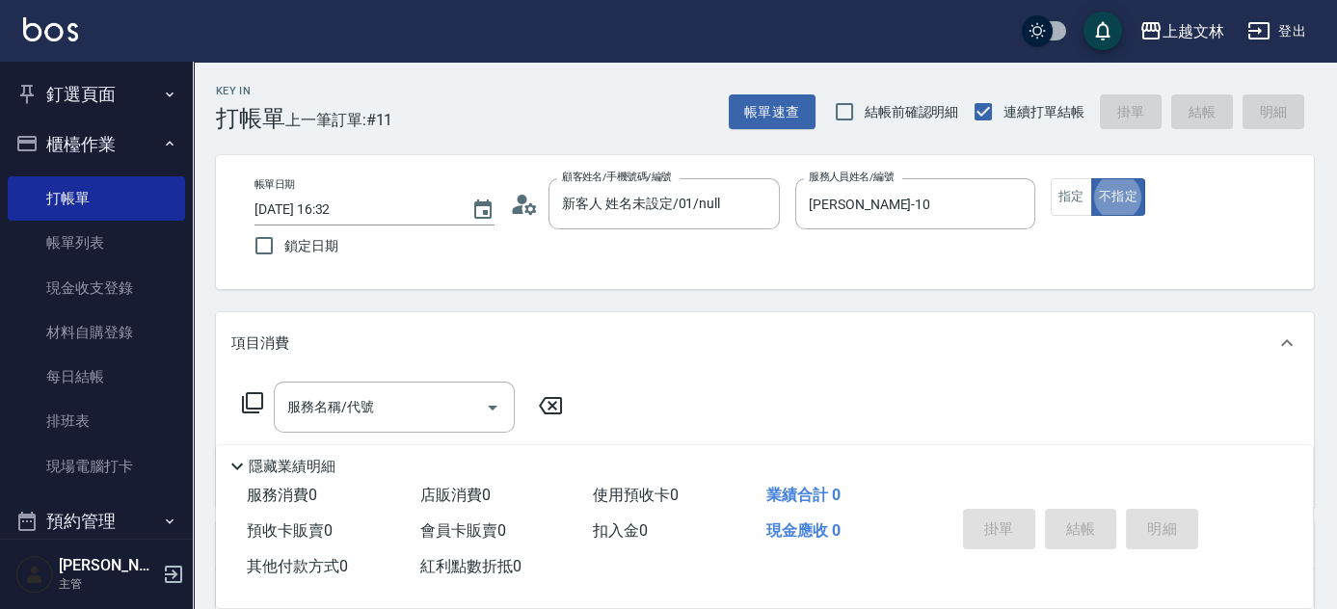
type button "false"
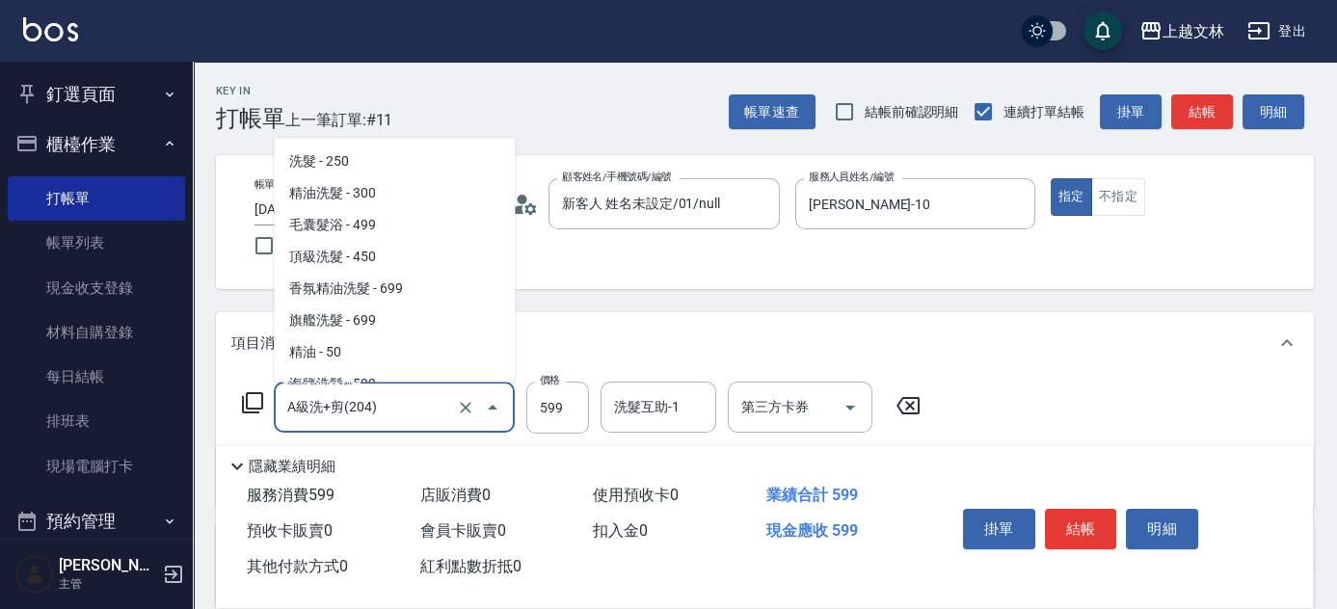
click at [445, 420] on input "A級洗+剪(204)" at bounding box center [368, 408] width 170 height 34
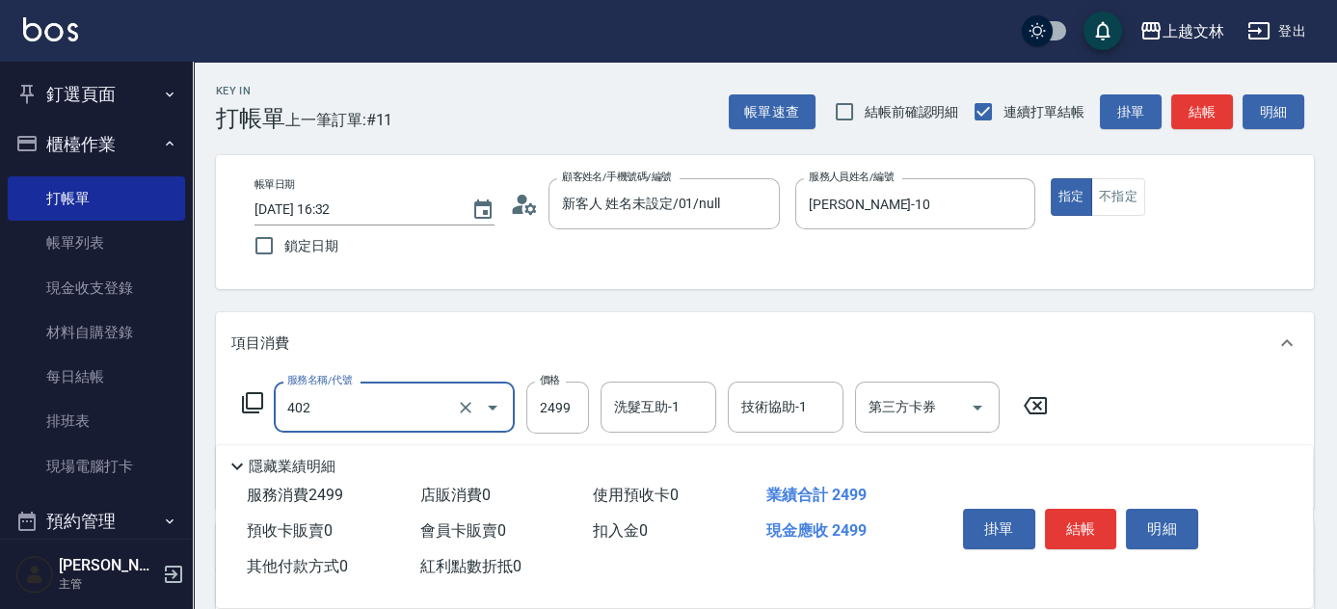
type input "嚴選染髮(402)"
type input "2400"
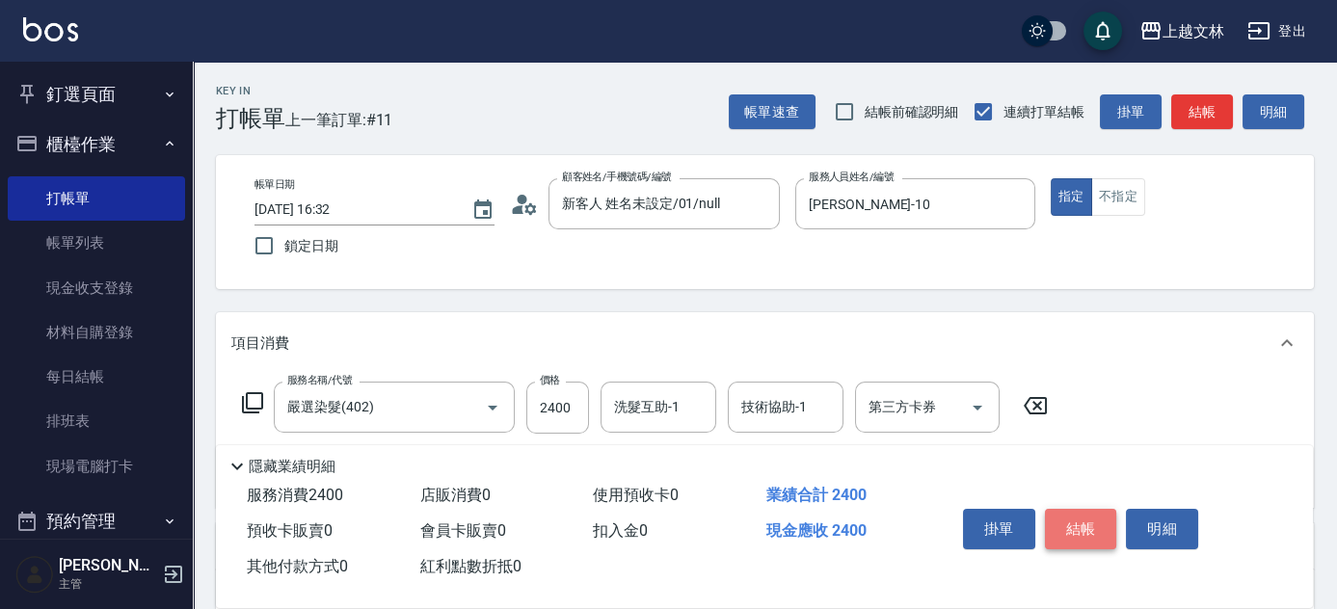
click at [1083, 526] on button "結帳" at bounding box center [1081, 529] width 72 height 40
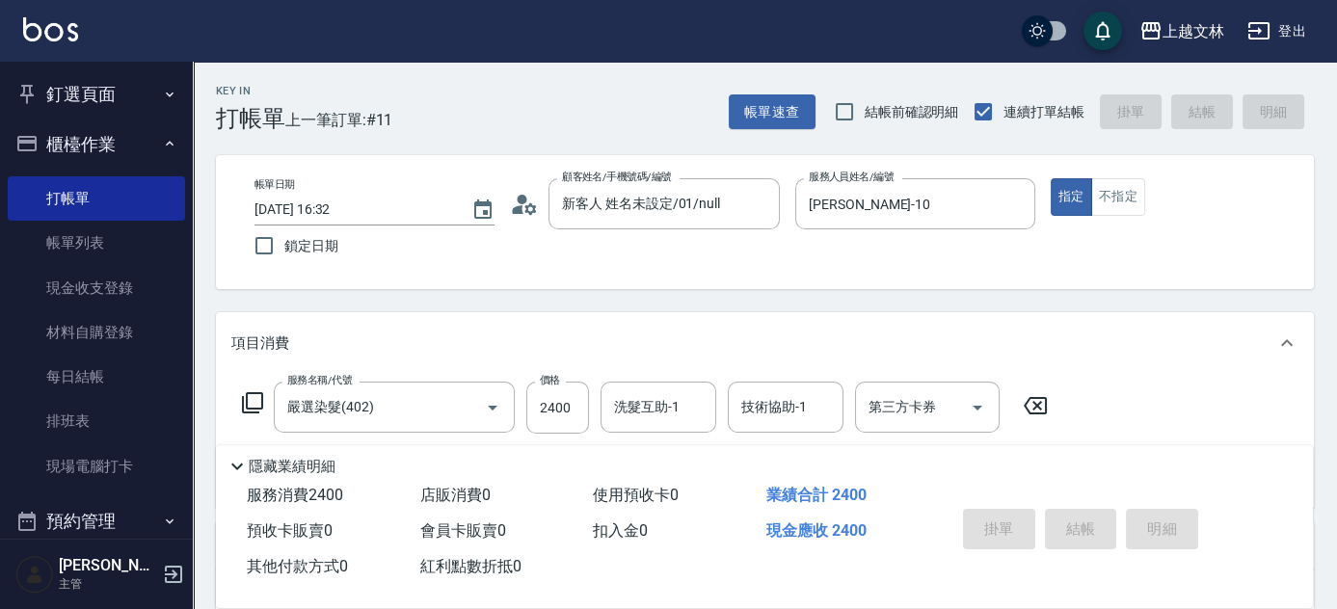
type input "[DATE] 17:00"
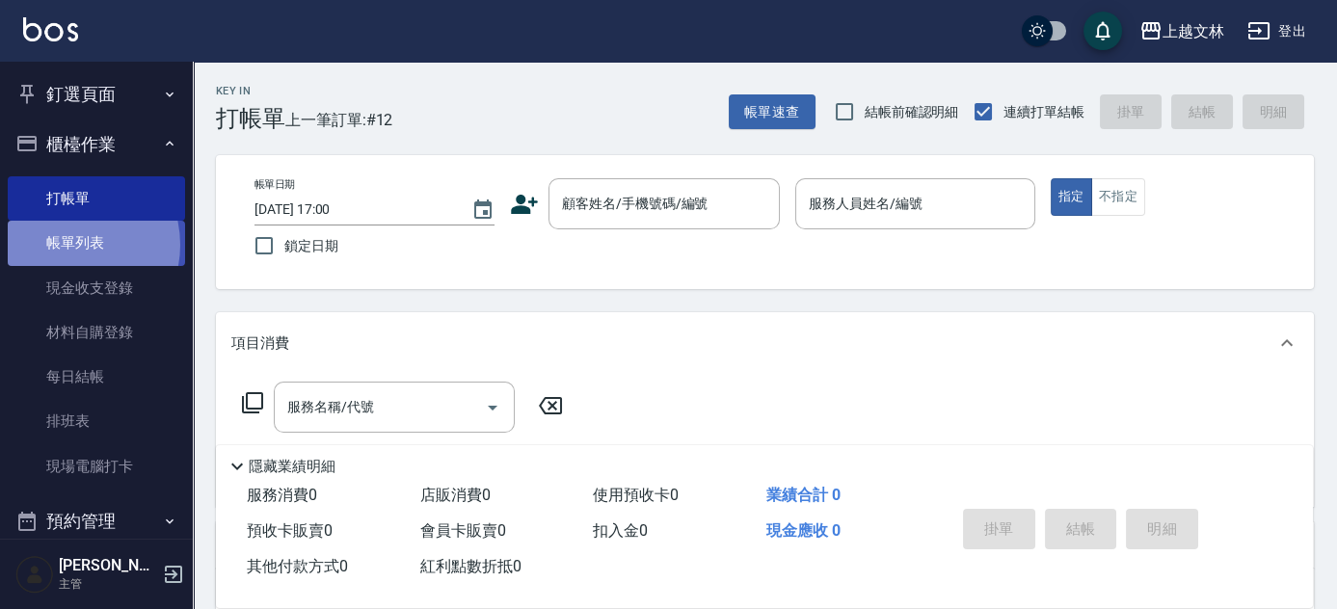
click at [67, 245] on link "帳單列表" at bounding box center [96, 243] width 177 height 44
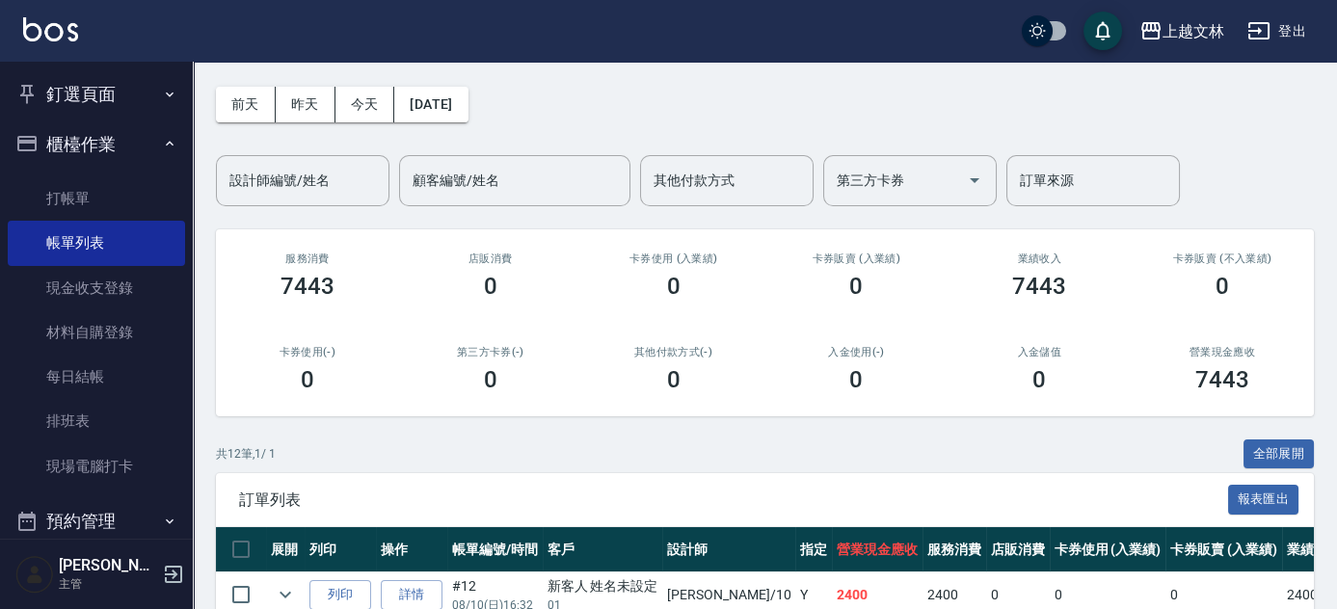
scroll to position [89, 0]
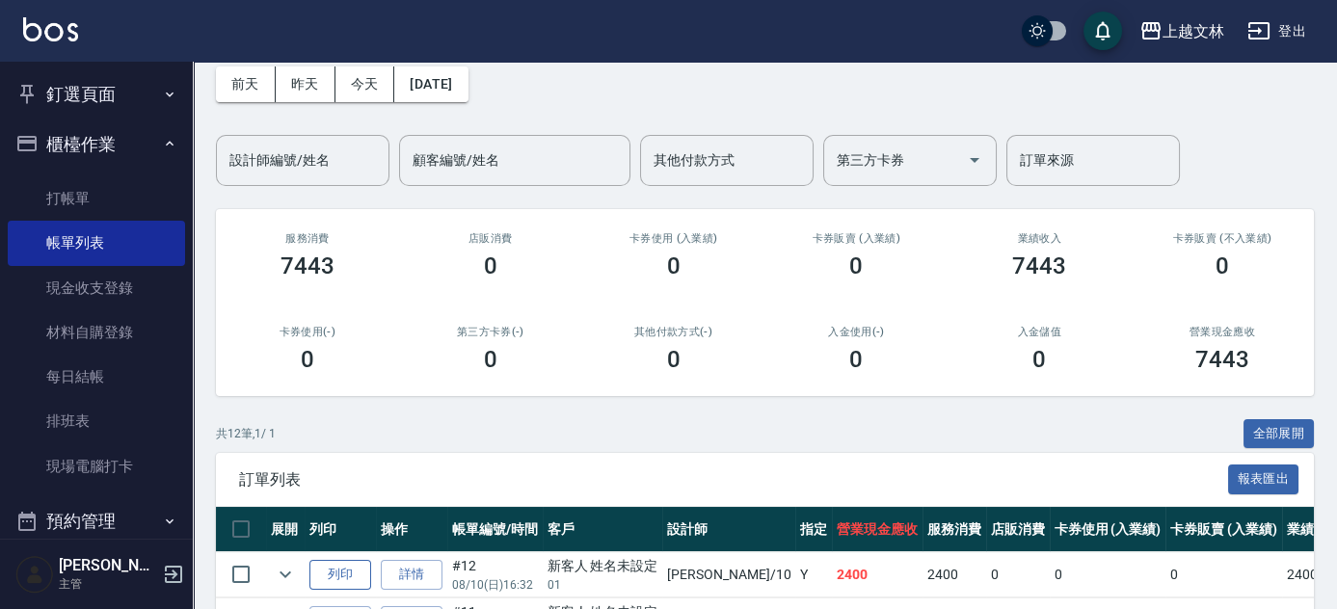
click at [344, 569] on button "列印" at bounding box center [341, 575] width 62 height 30
